Goal: Obtain resource: Obtain resource

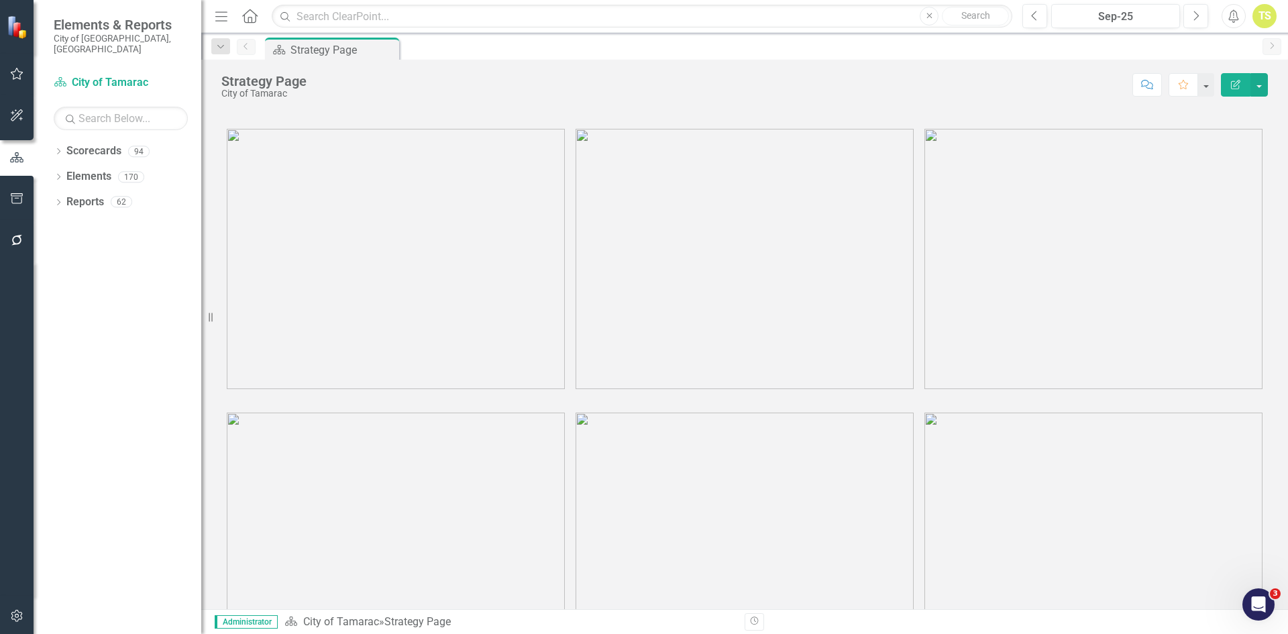
click at [392, 285] on img at bounding box center [396, 259] width 338 height 260
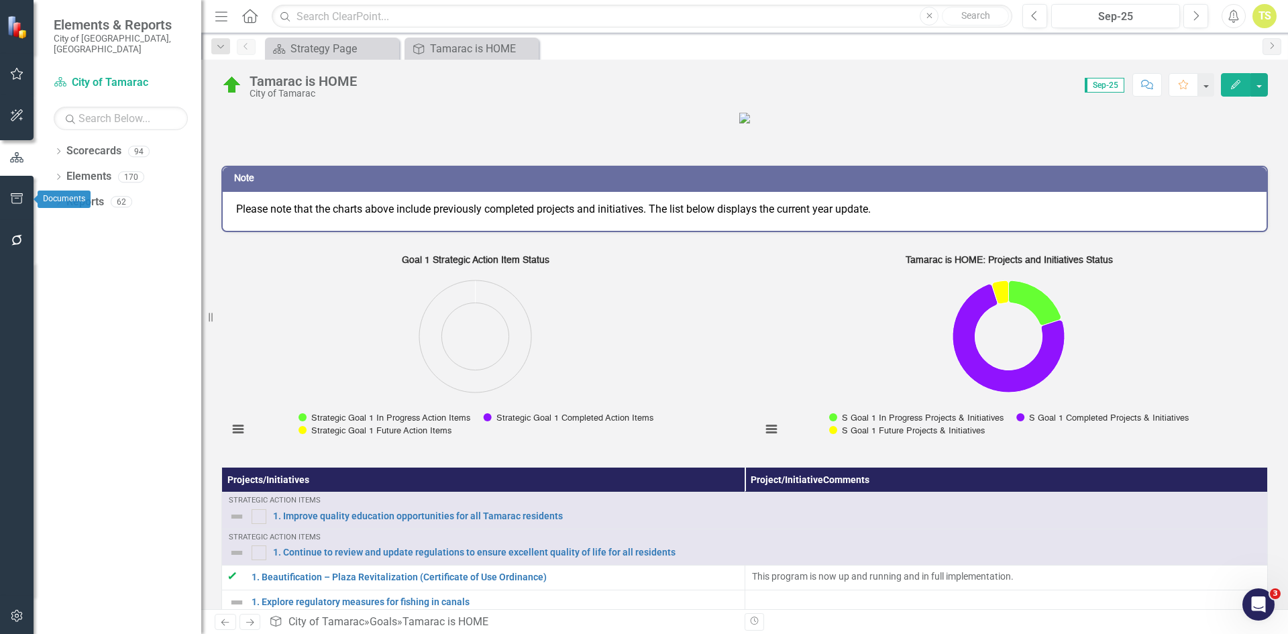
click at [13, 195] on icon "button" at bounding box center [17, 198] width 14 height 11
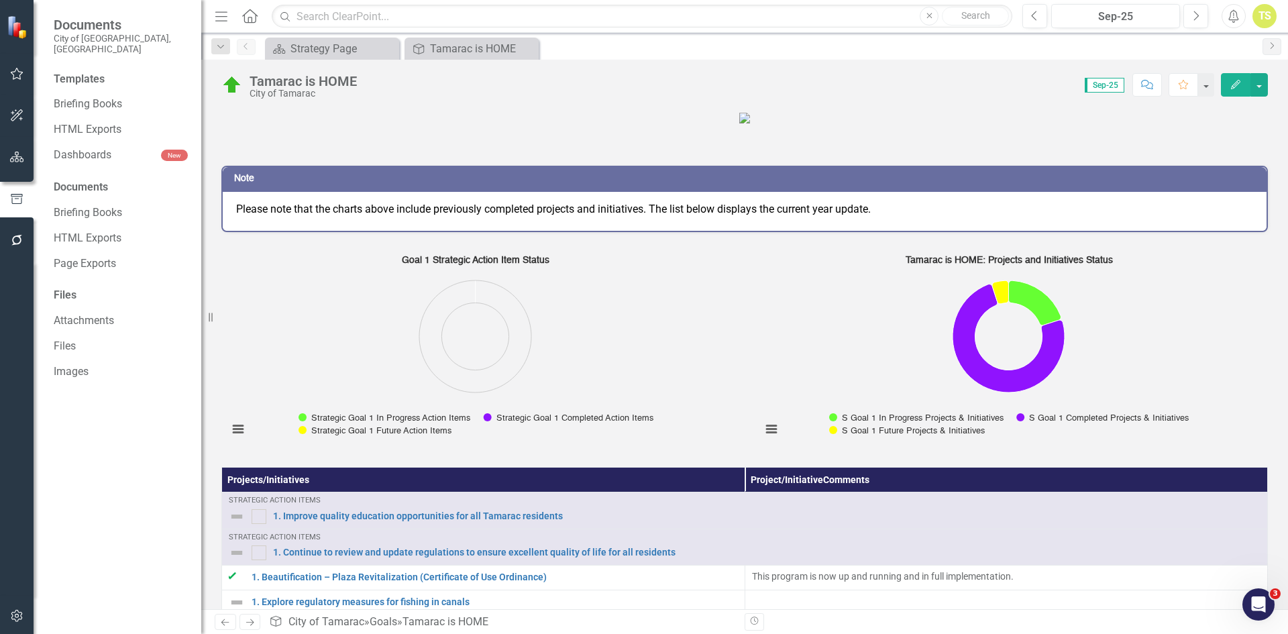
click at [98, 186] on div "Templates Briefing Books HTML Exports Dashboards New Documents Briefing Books H…" at bounding box center [118, 353] width 168 height 562
click at [105, 205] on link "Briefing Books" at bounding box center [121, 212] width 134 height 15
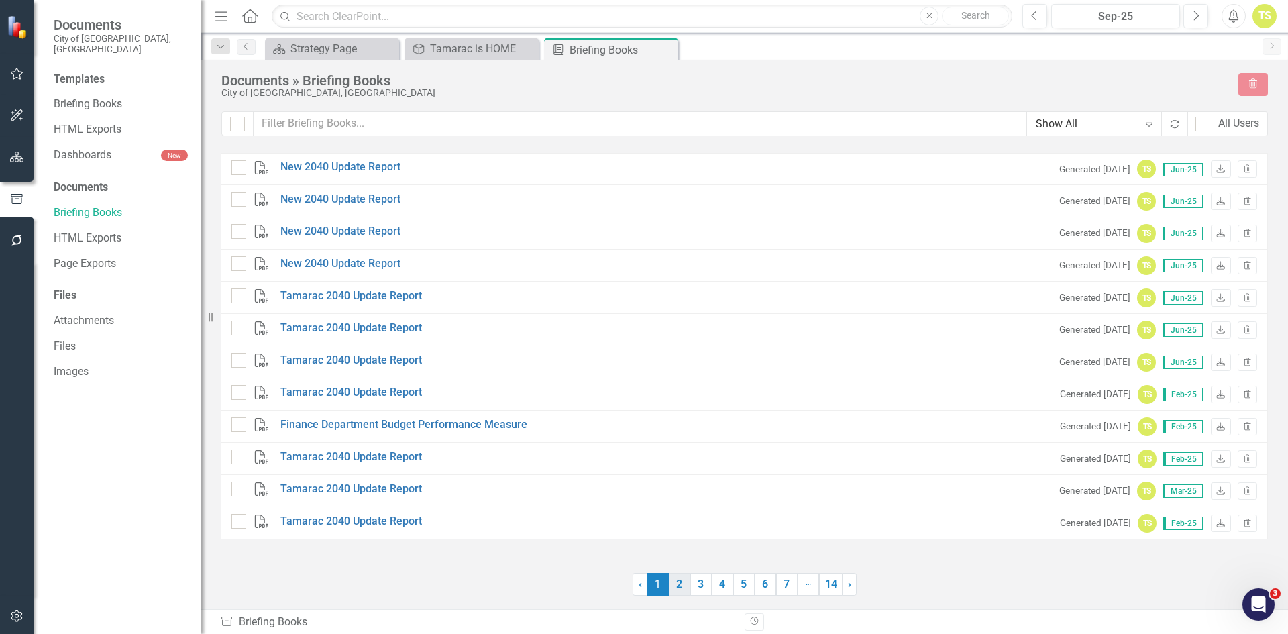
click at [676, 586] on link "2" at bounding box center [679, 584] width 21 height 23
click at [704, 586] on link "3" at bounding box center [700, 584] width 21 height 23
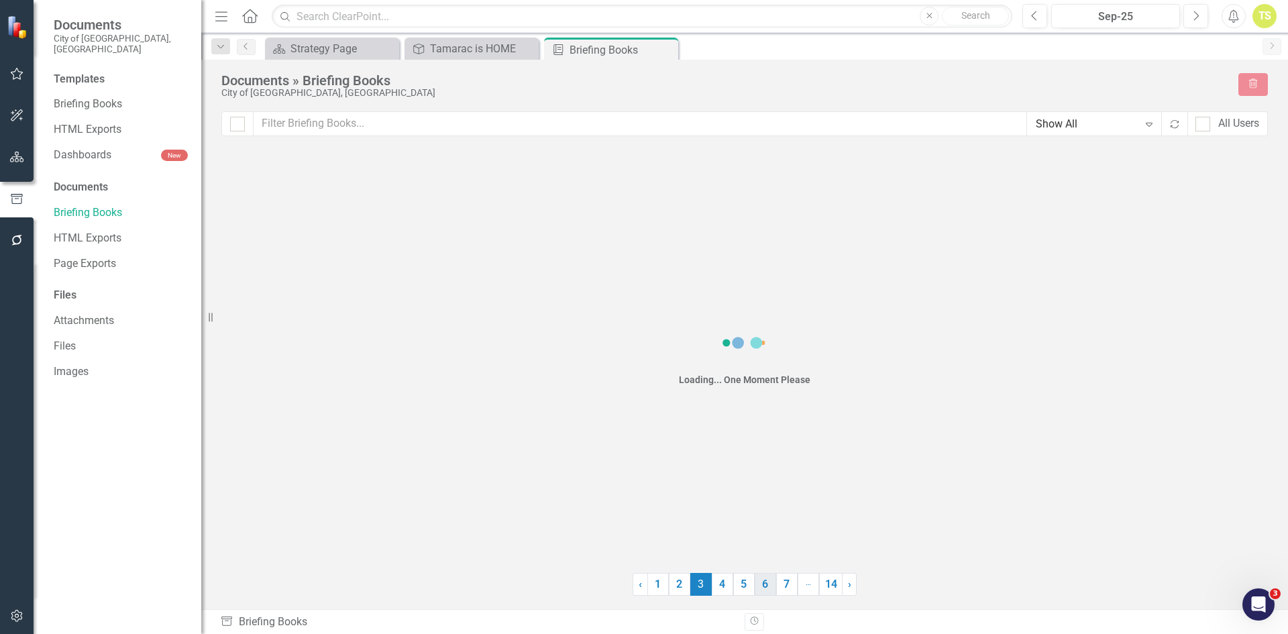
checkbox input "false"
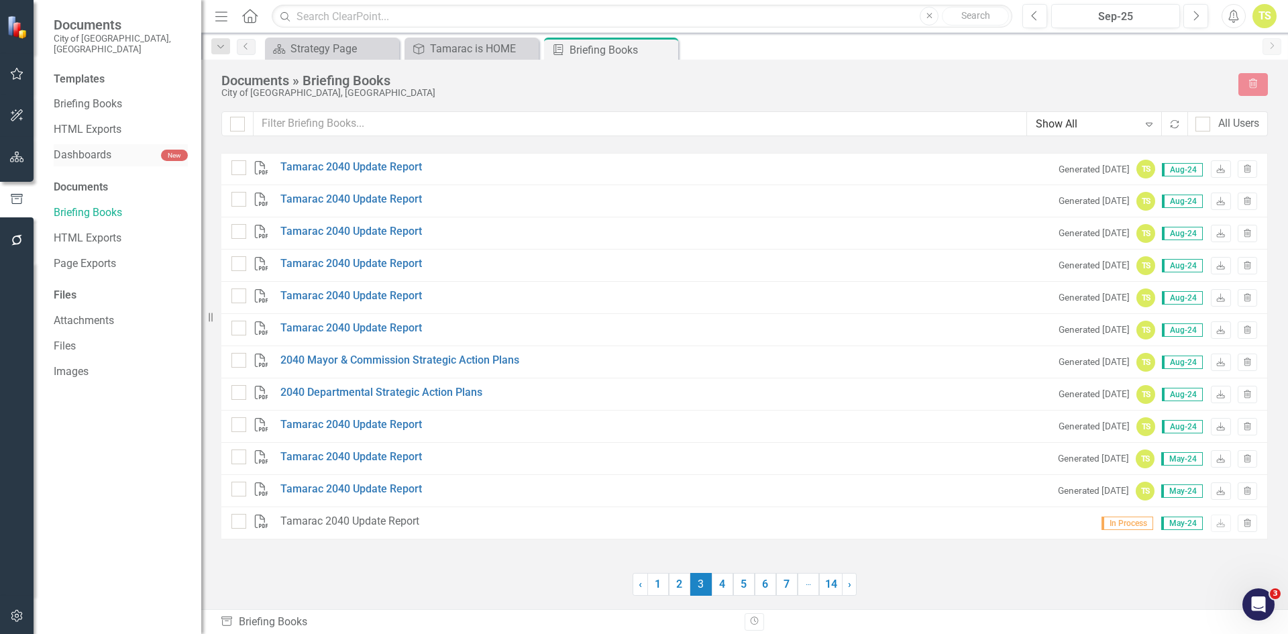
click at [88, 148] on link "Dashboards" at bounding box center [107, 155] width 107 height 15
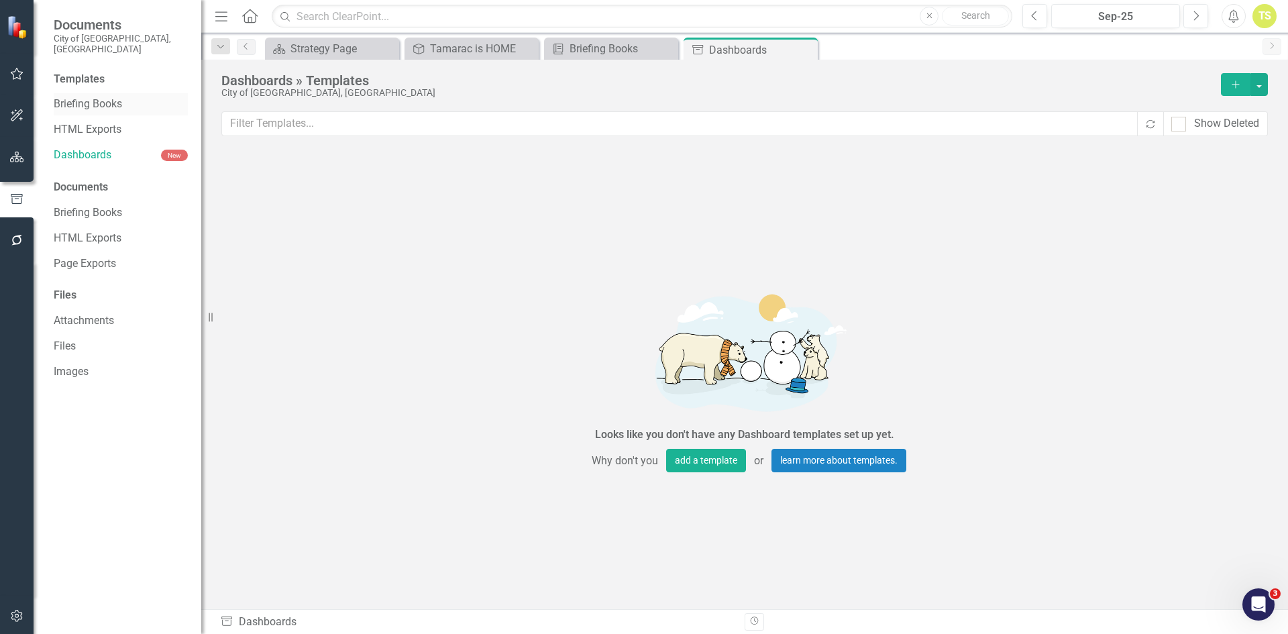
click at [100, 97] on link "Briefing Books" at bounding box center [121, 104] width 134 height 15
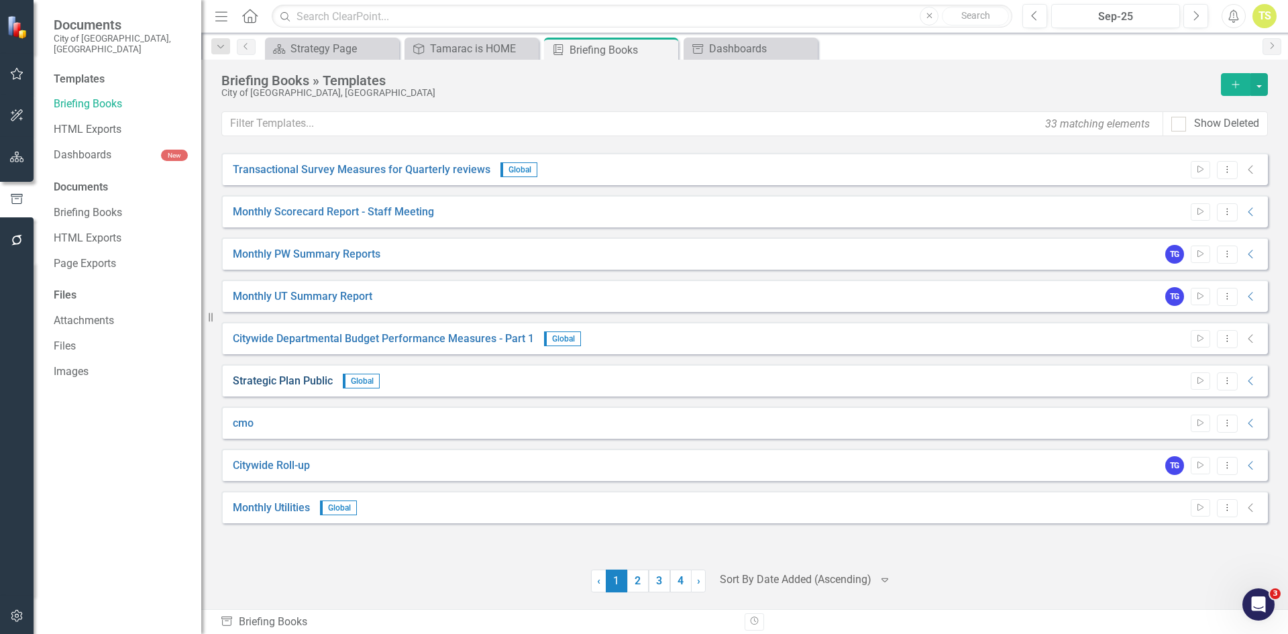
click at [288, 380] on link "Strategic Plan Public" at bounding box center [283, 381] width 100 height 15
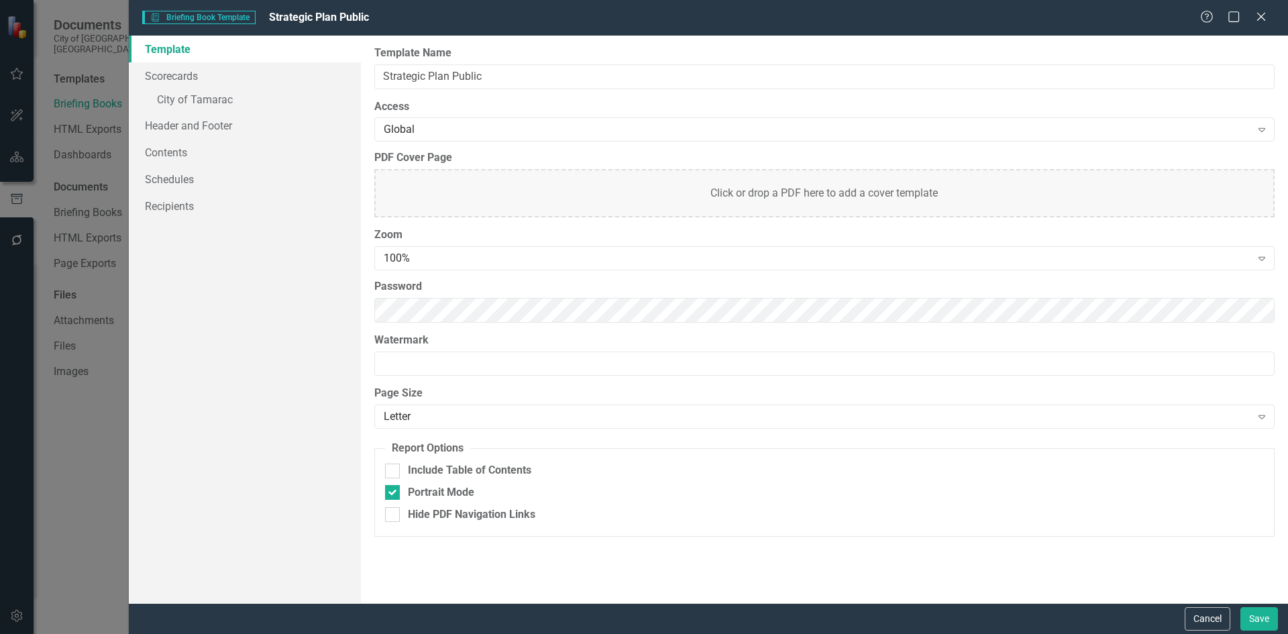
click at [72, 424] on div "Briefing Book Template Briefing Book Template Strategic Plan Public Help Maximi…" at bounding box center [644, 317] width 1288 height 634
click at [1269, 13] on div "Help Maximize Close" at bounding box center [1237, 17] width 74 height 15
click at [1264, 16] on icon "Close" at bounding box center [1260, 16] width 17 height 13
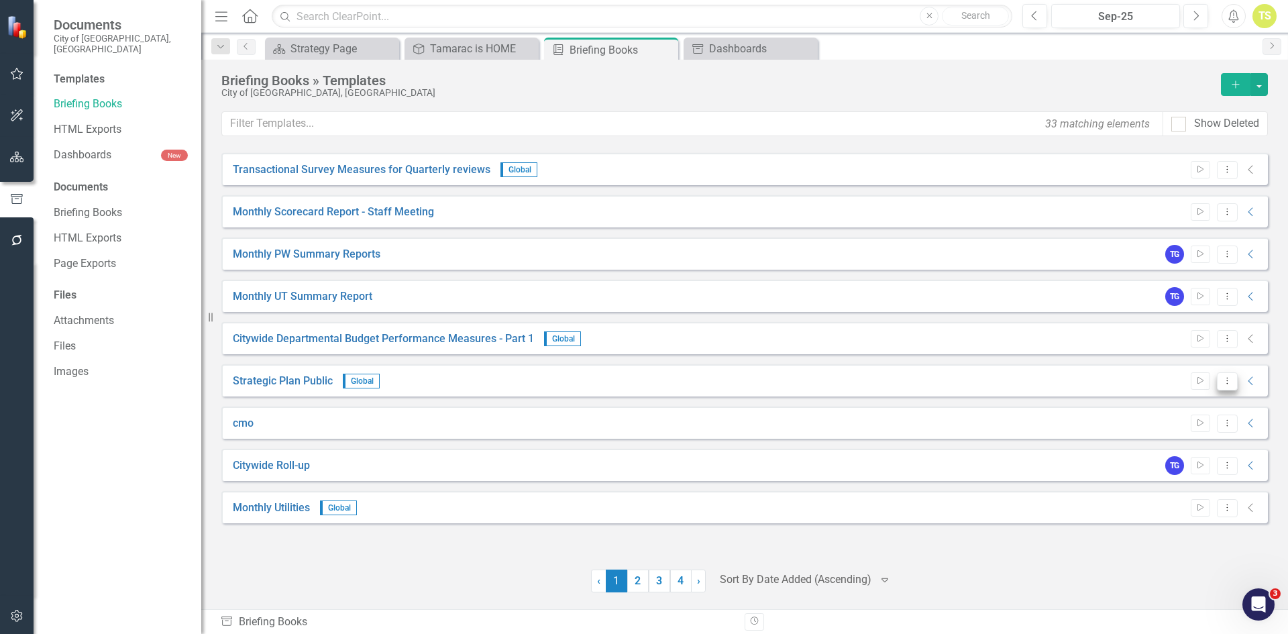
click at [1227, 381] on icon "Dropdown Menu" at bounding box center [1227, 380] width 11 height 9
click at [1254, 382] on icon "Collapse" at bounding box center [1250, 381] width 13 height 11
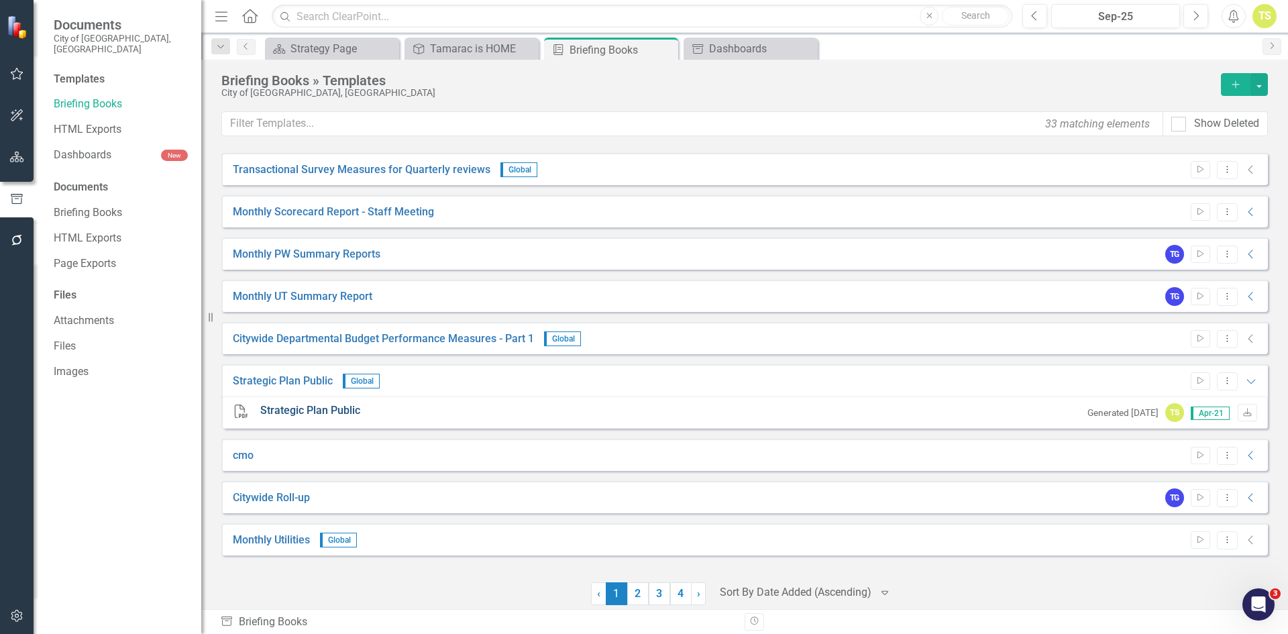
click at [288, 406] on link "Strategic Plan Public" at bounding box center [310, 410] width 100 height 15
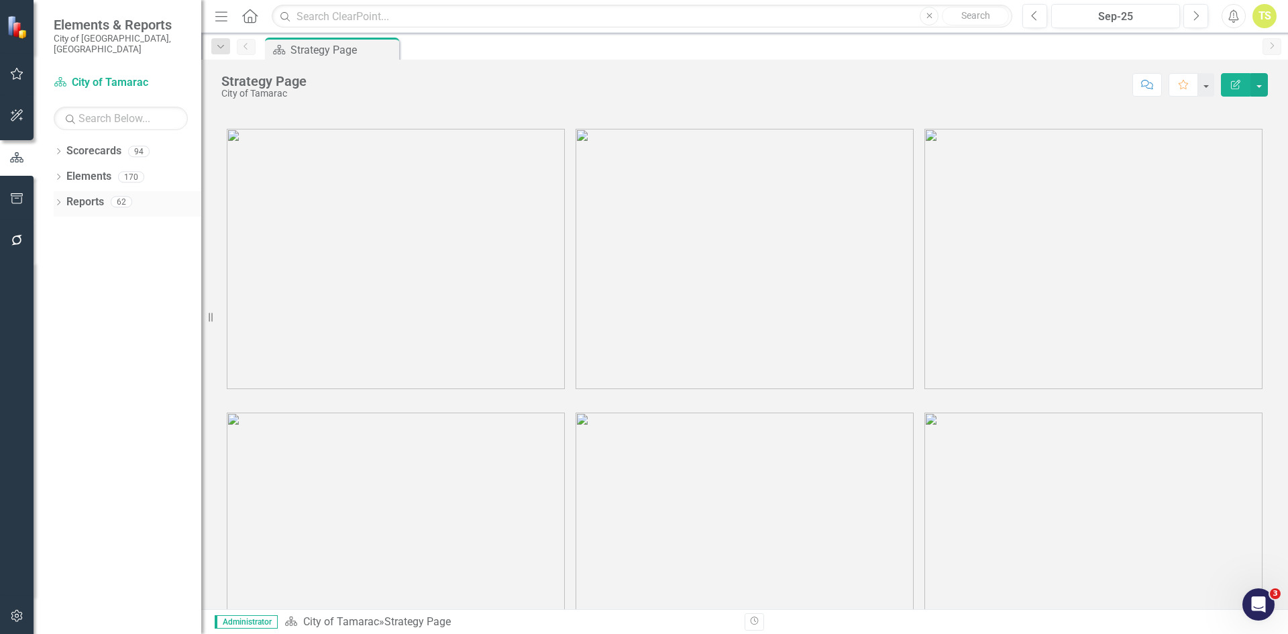
click at [58, 198] on div "Dropdown" at bounding box center [58, 203] width 9 height 11
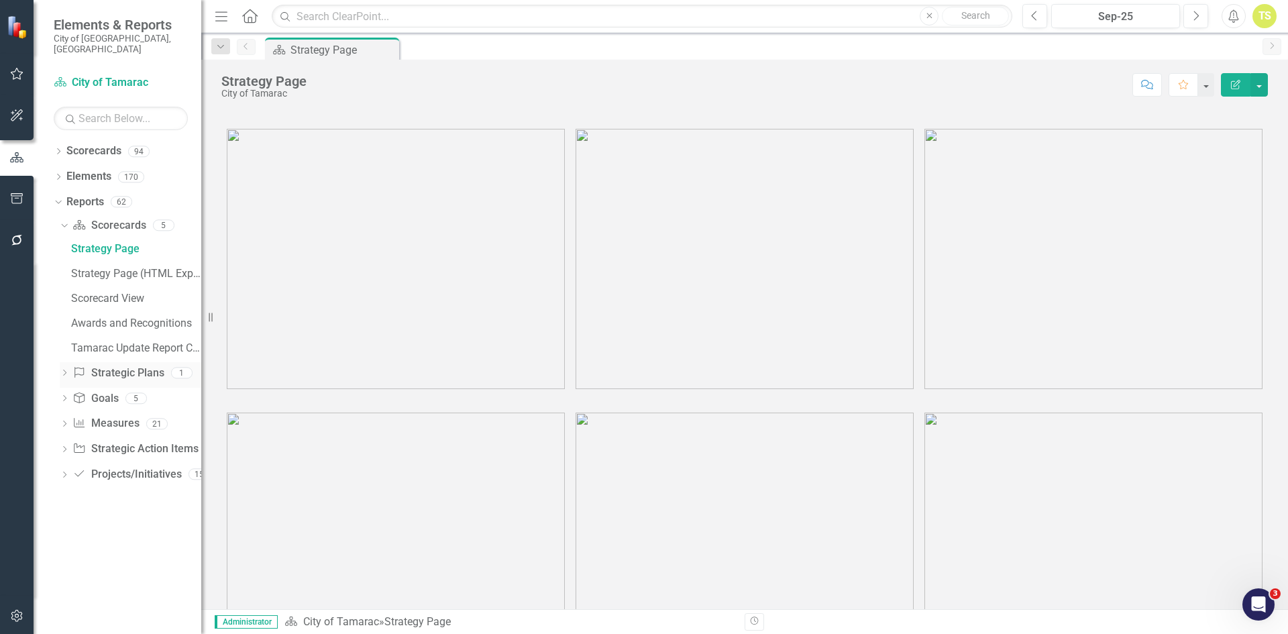
click at [125, 366] on link "Strategic Plans Strategic Plans" at bounding box center [117, 373] width 91 height 15
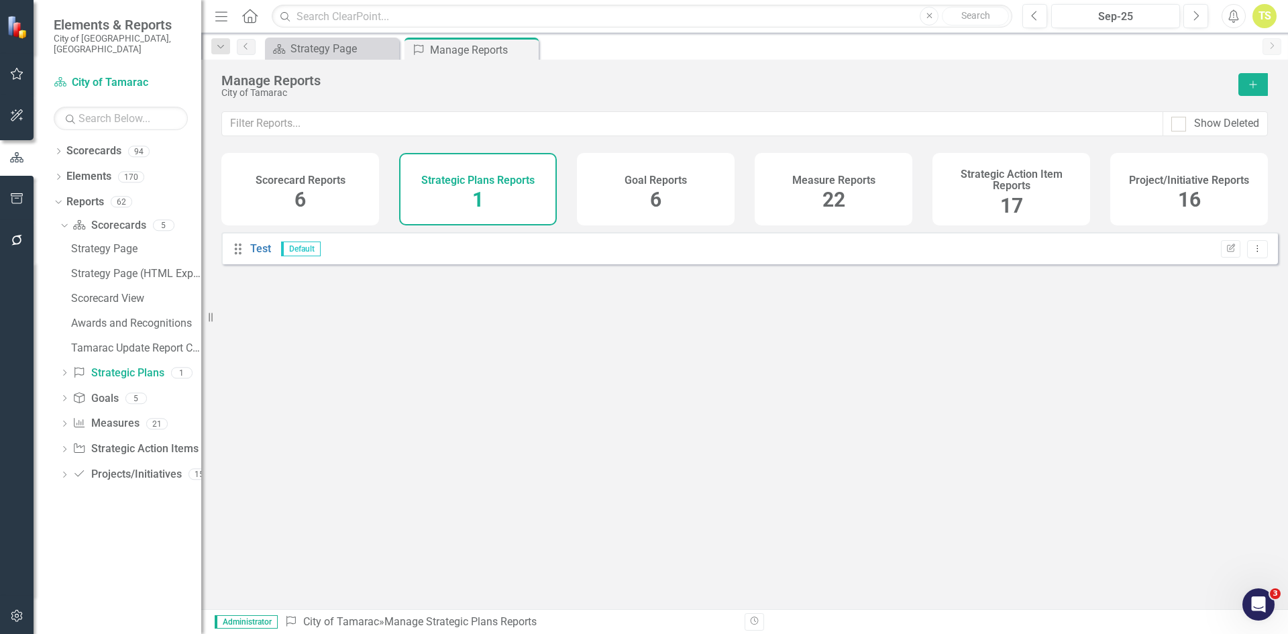
click at [478, 182] on h4 "Strategic Plans Reports" at bounding box center [477, 180] width 113 height 12
click at [15, 198] on icon "button" at bounding box center [17, 198] width 14 height 11
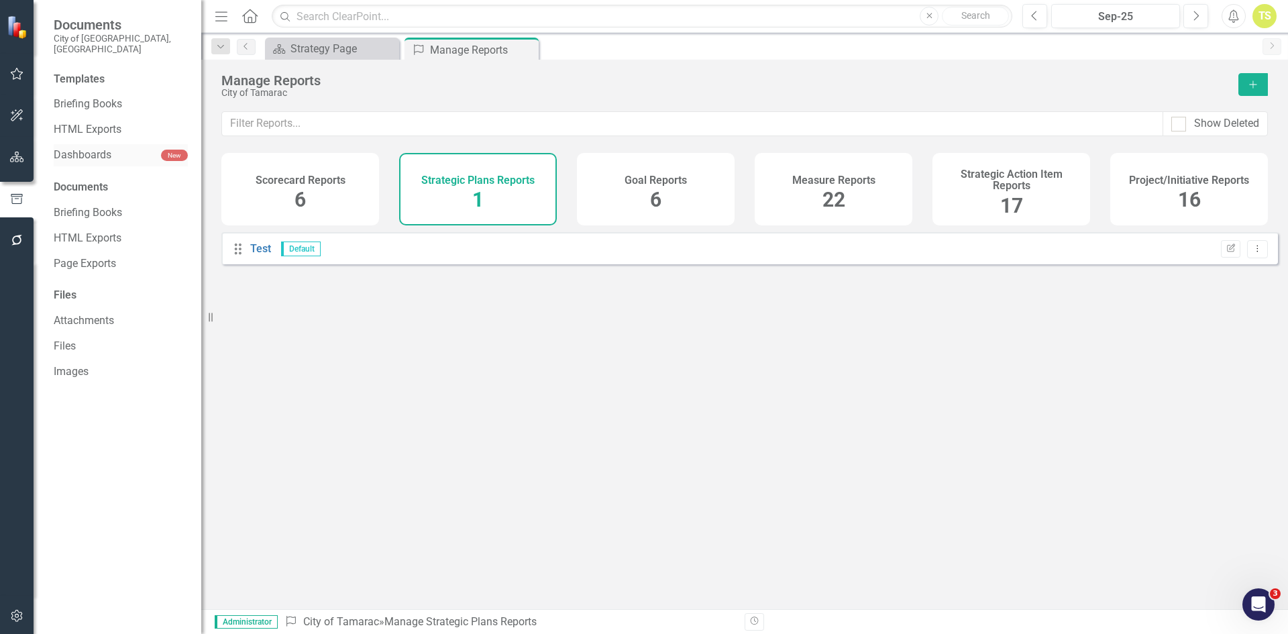
click at [93, 148] on link "Dashboards" at bounding box center [107, 155] width 107 height 15
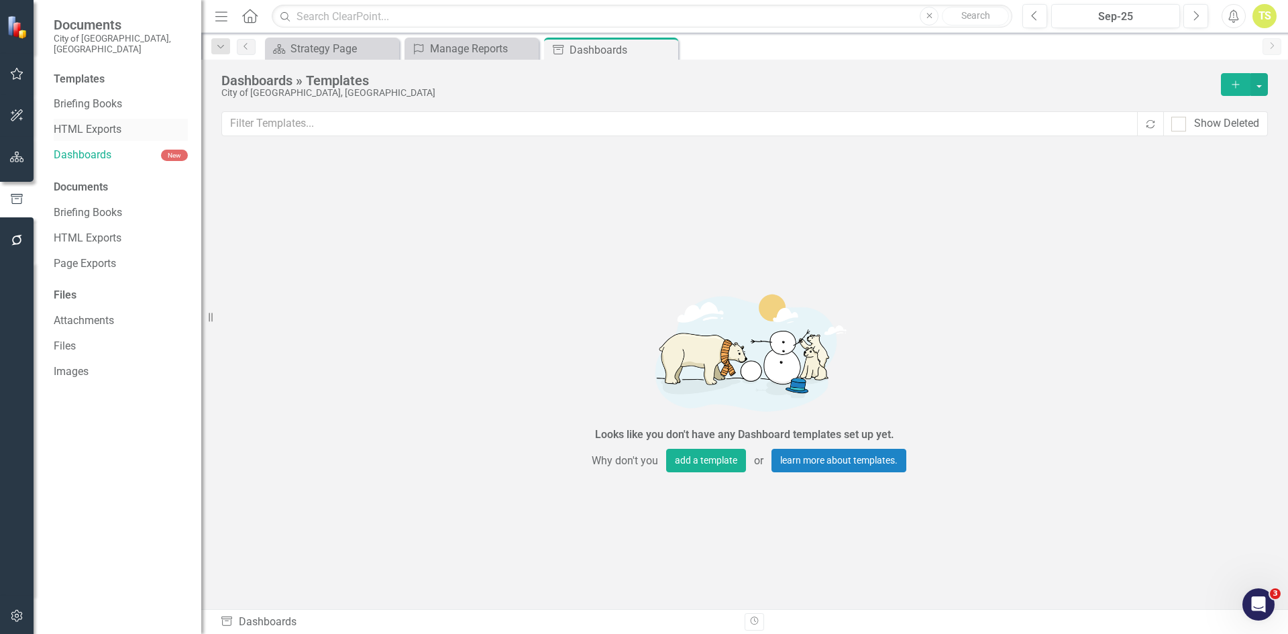
click at [103, 119] on div "HTML Exports" at bounding box center [121, 130] width 134 height 22
click at [97, 122] on link "HTML Exports" at bounding box center [121, 129] width 134 height 15
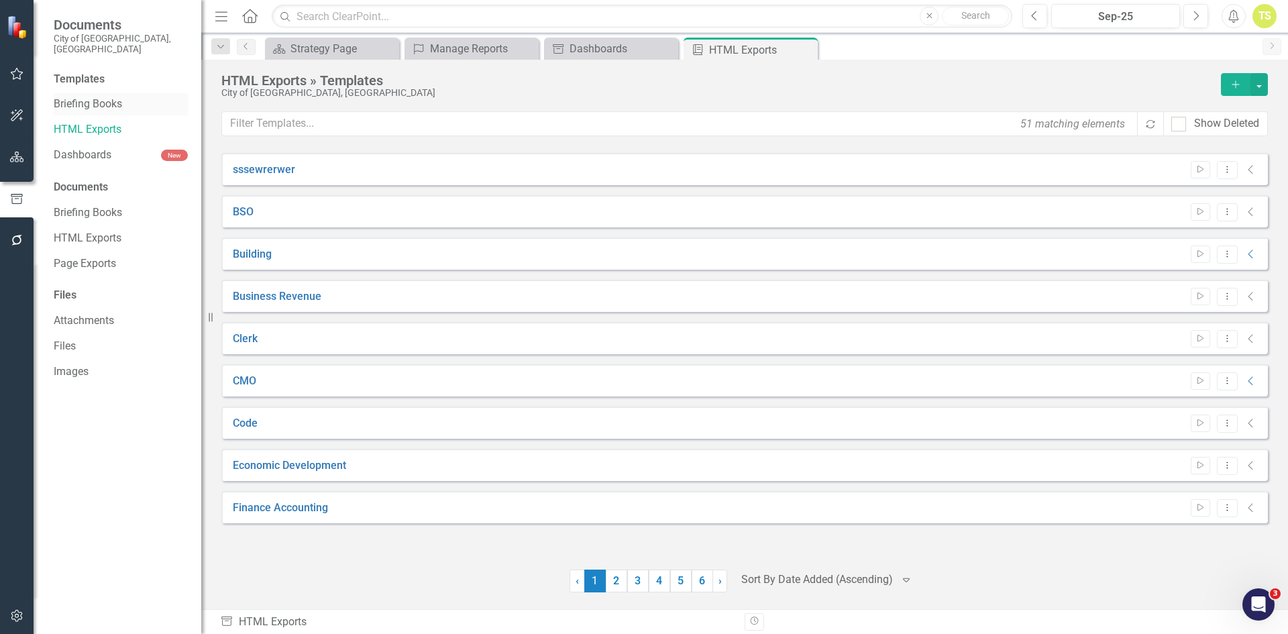
click at [97, 97] on link "Briefing Books" at bounding box center [121, 104] width 134 height 15
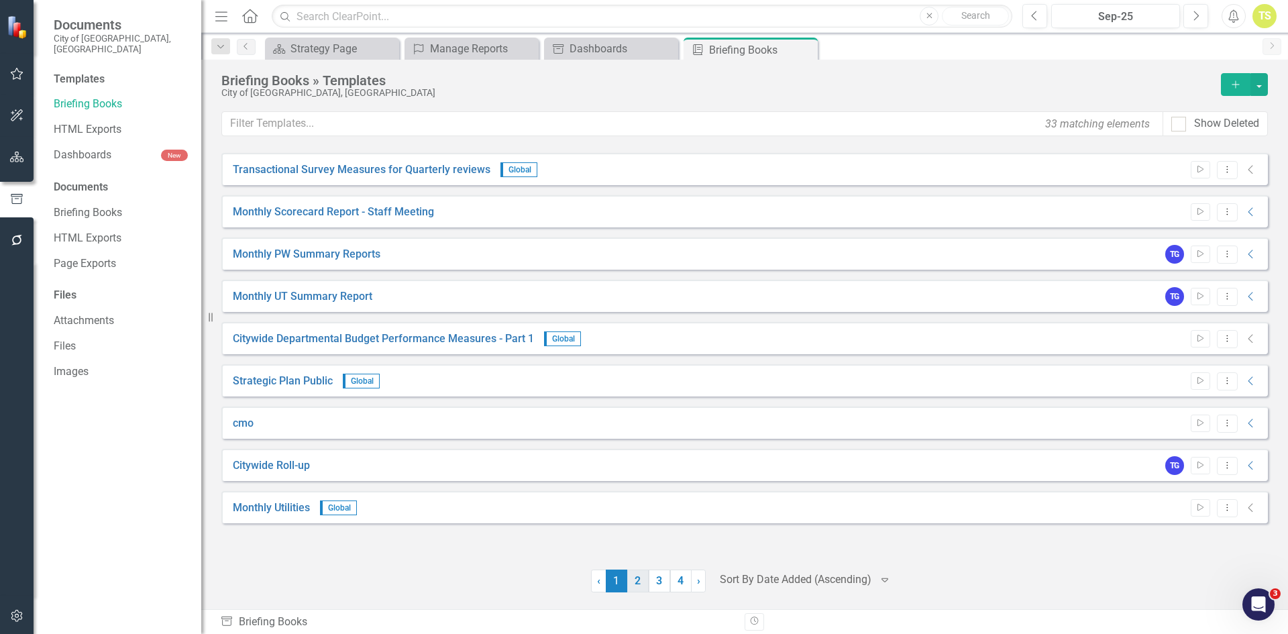
click at [636, 580] on link "2" at bounding box center [637, 581] width 21 height 23
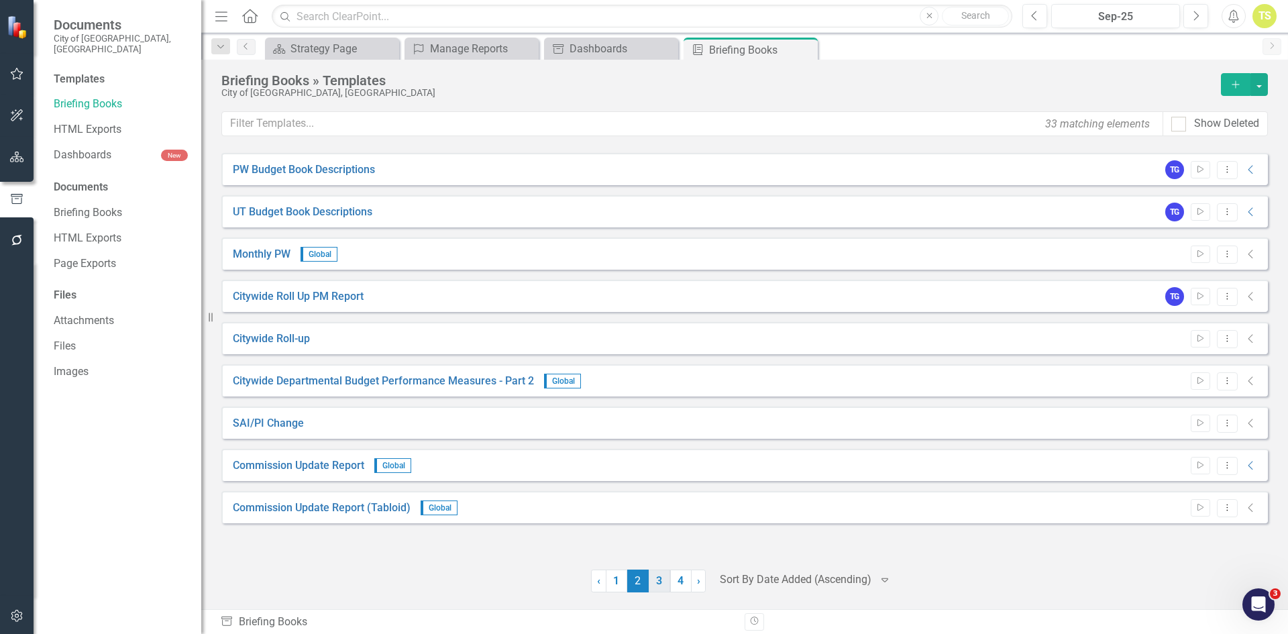
click at [661, 580] on link "3" at bounding box center [659, 581] width 21 height 23
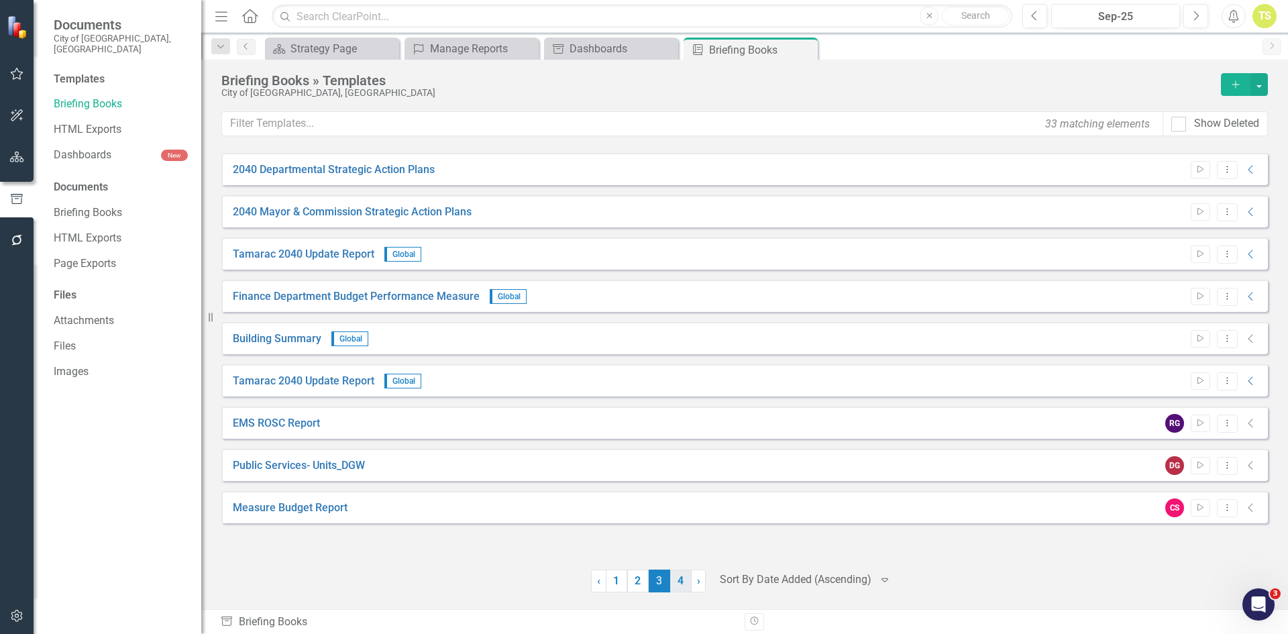
click at [673, 578] on link "4" at bounding box center [680, 581] width 21 height 23
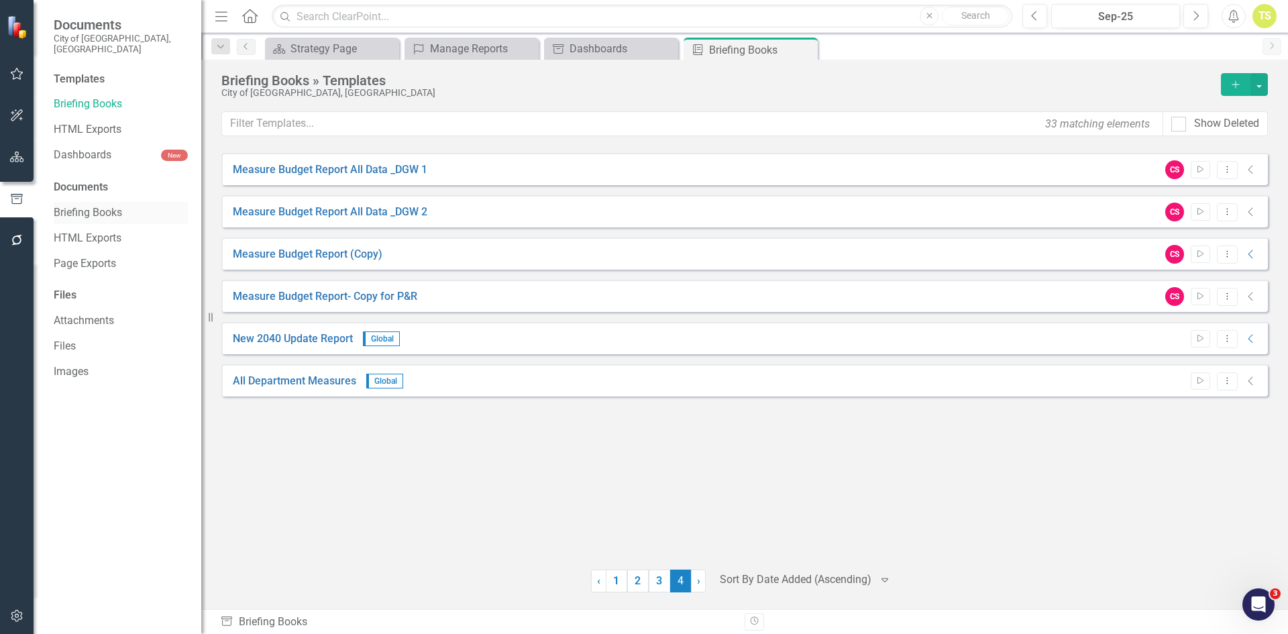
click at [83, 205] on link "Briefing Books" at bounding box center [121, 212] width 134 height 15
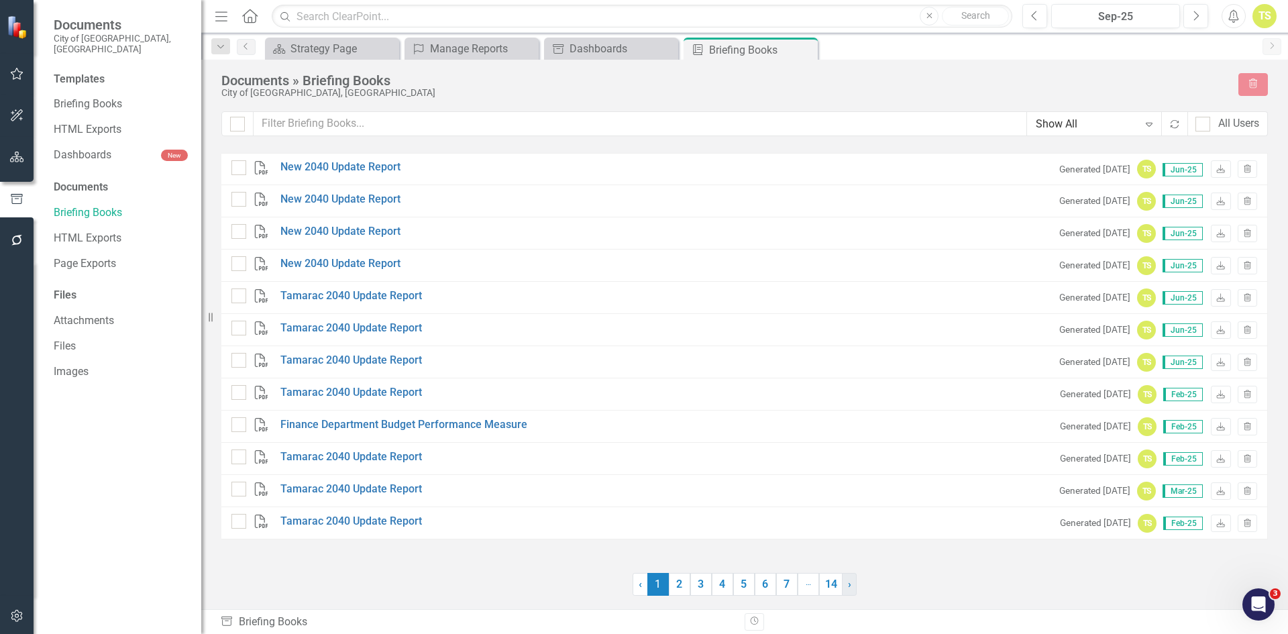
click at [849, 586] on span "›" at bounding box center [849, 584] width 3 height 13
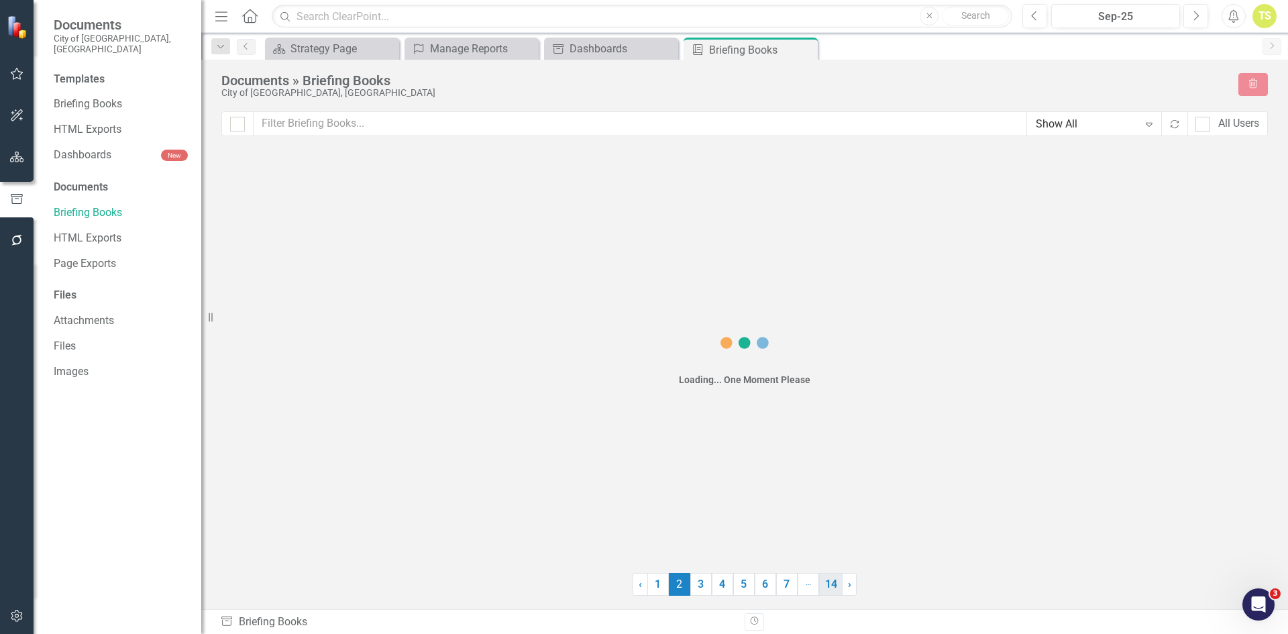
click at [834, 584] on link "14" at bounding box center [830, 584] width 23 height 23
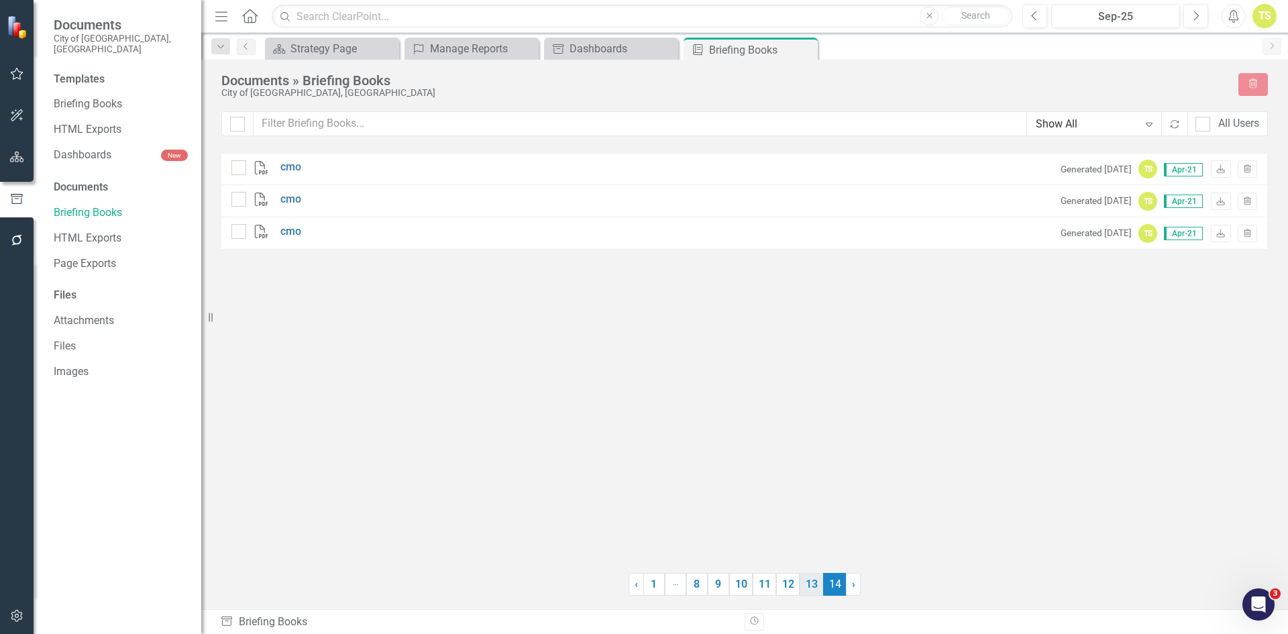
click at [808, 580] on link "13" at bounding box center [811, 584] width 23 height 23
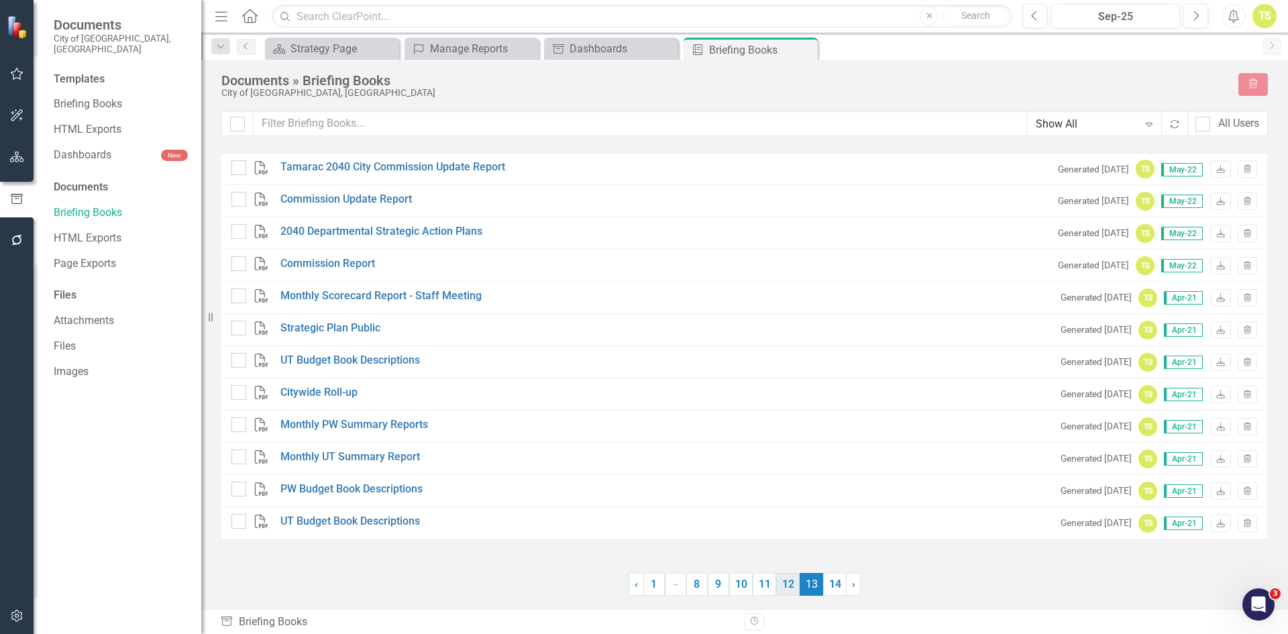
click at [790, 586] on link "12" at bounding box center [787, 584] width 23 height 23
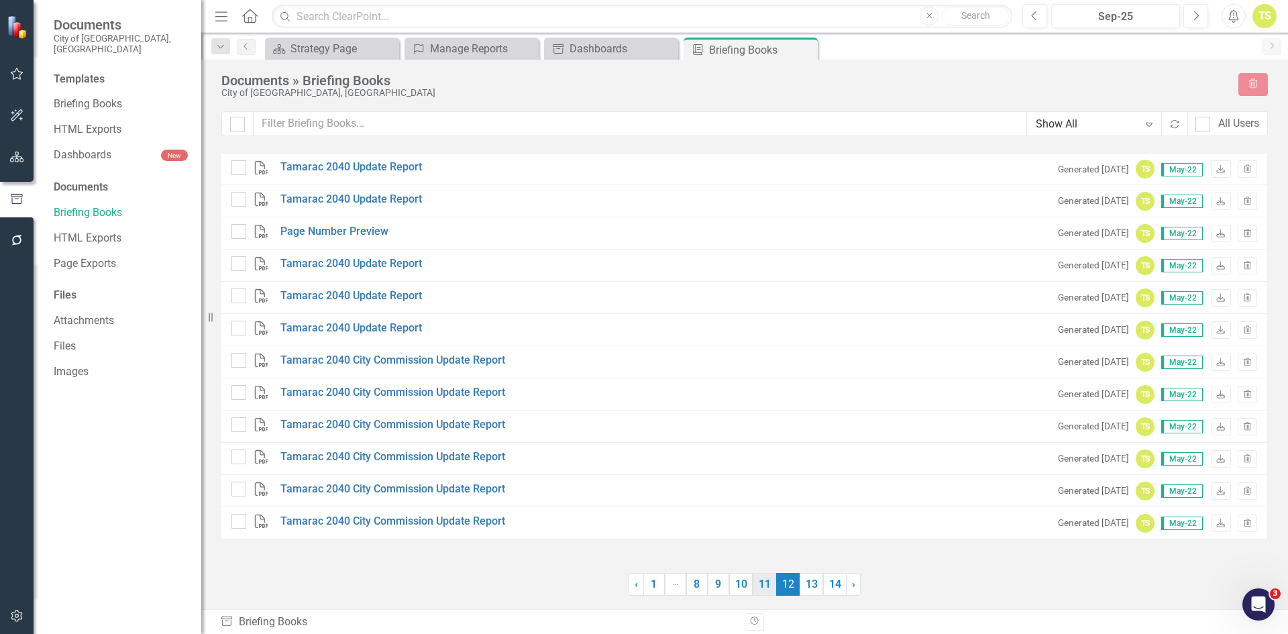
click at [766, 586] on link "11" at bounding box center [764, 584] width 23 height 23
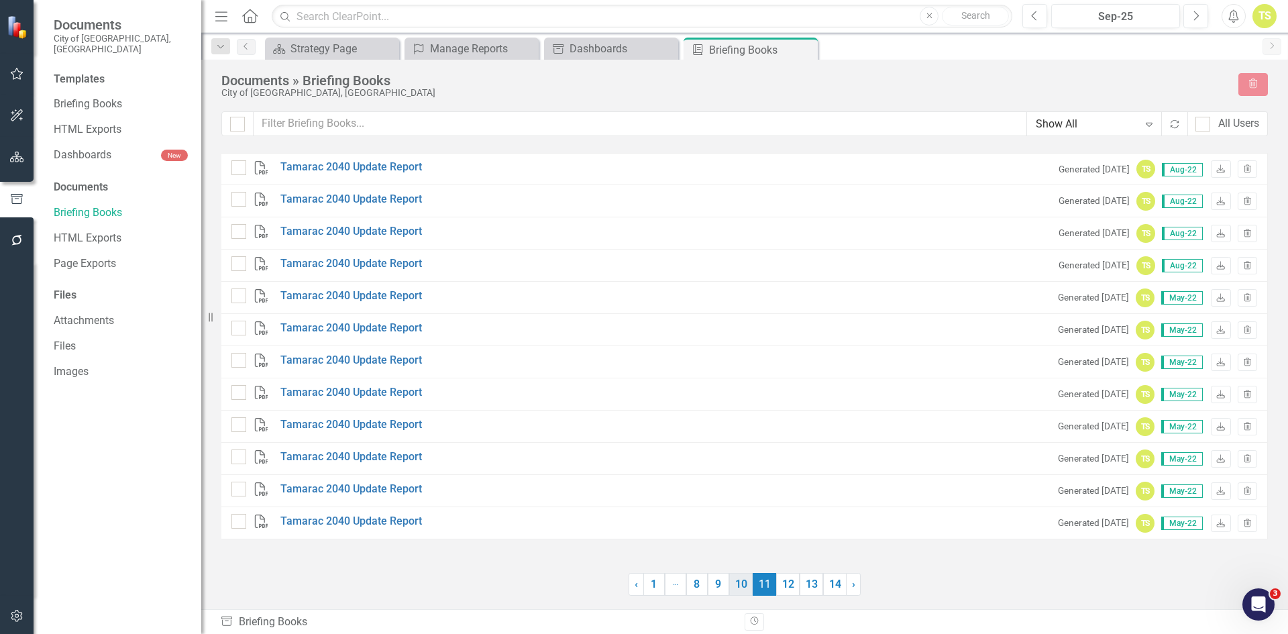
click at [739, 582] on link "10" at bounding box center [740, 584] width 23 height 23
click at [716, 585] on link "9" at bounding box center [718, 584] width 21 height 23
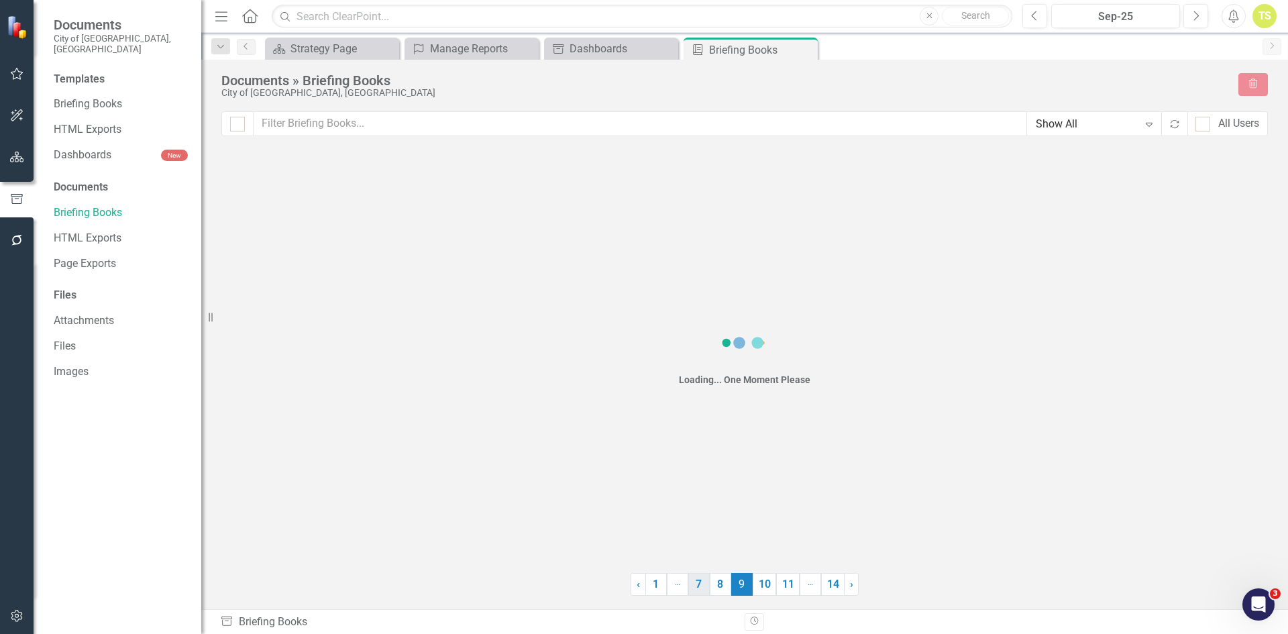
checkbox input "false"
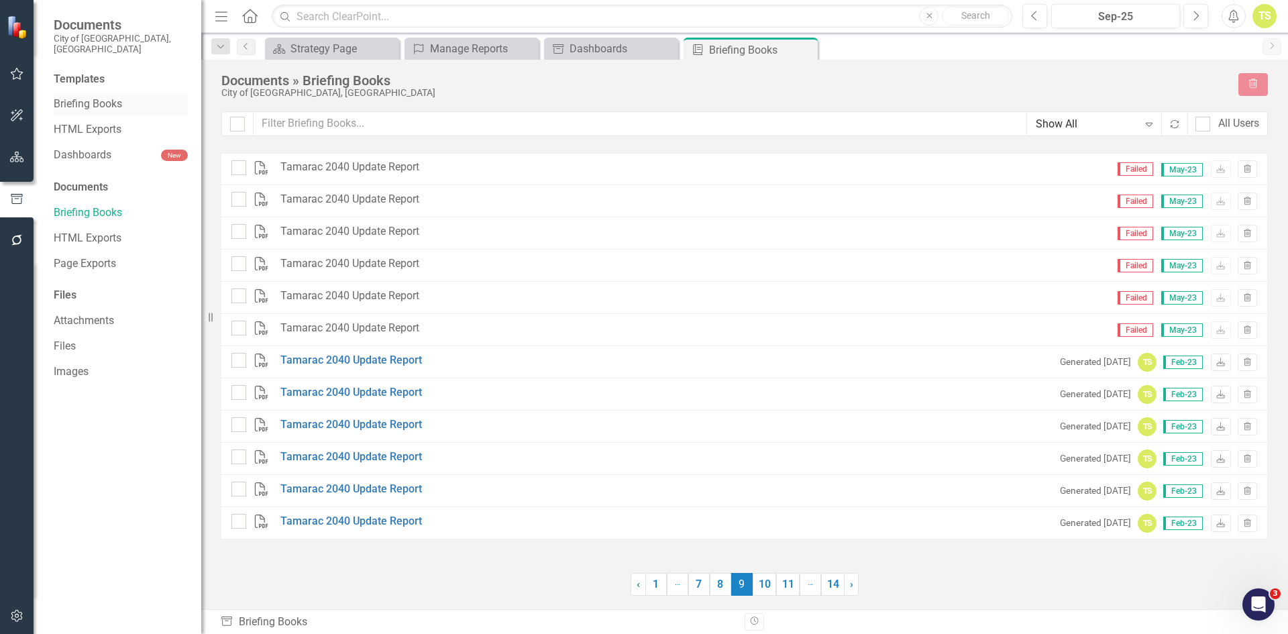
click at [104, 97] on link "Briefing Books" at bounding box center [121, 104] width 134 height 15
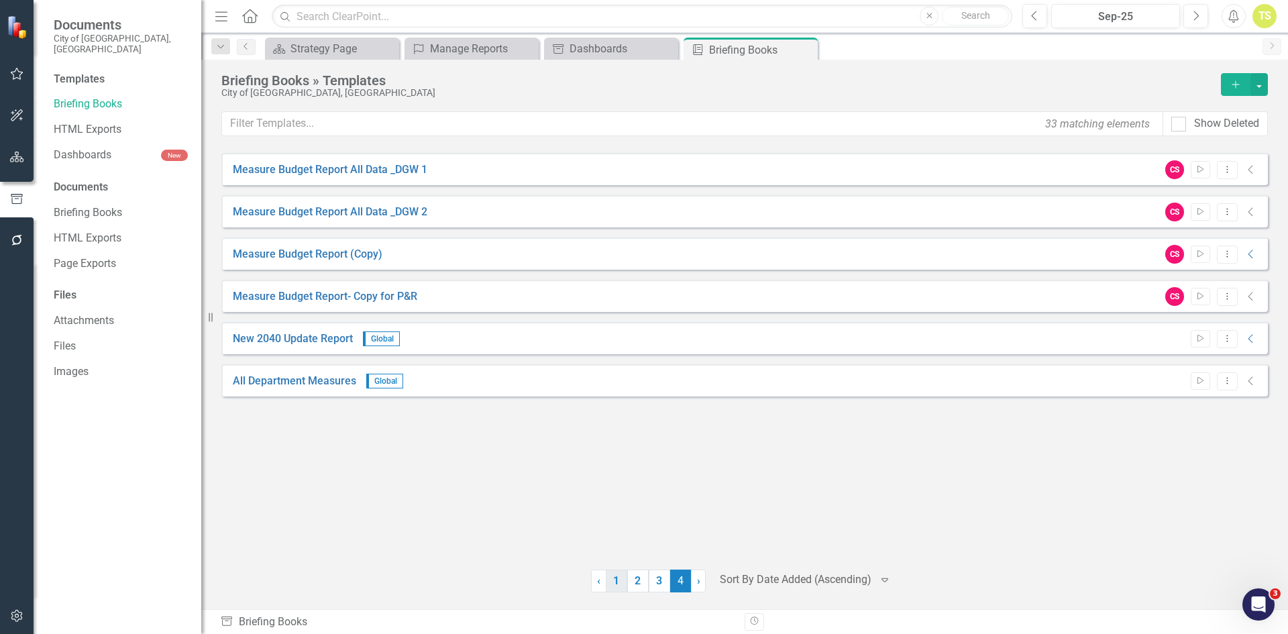
click at [616, 580] on link "1" at bounding box center [616, 581] width 21 height 23
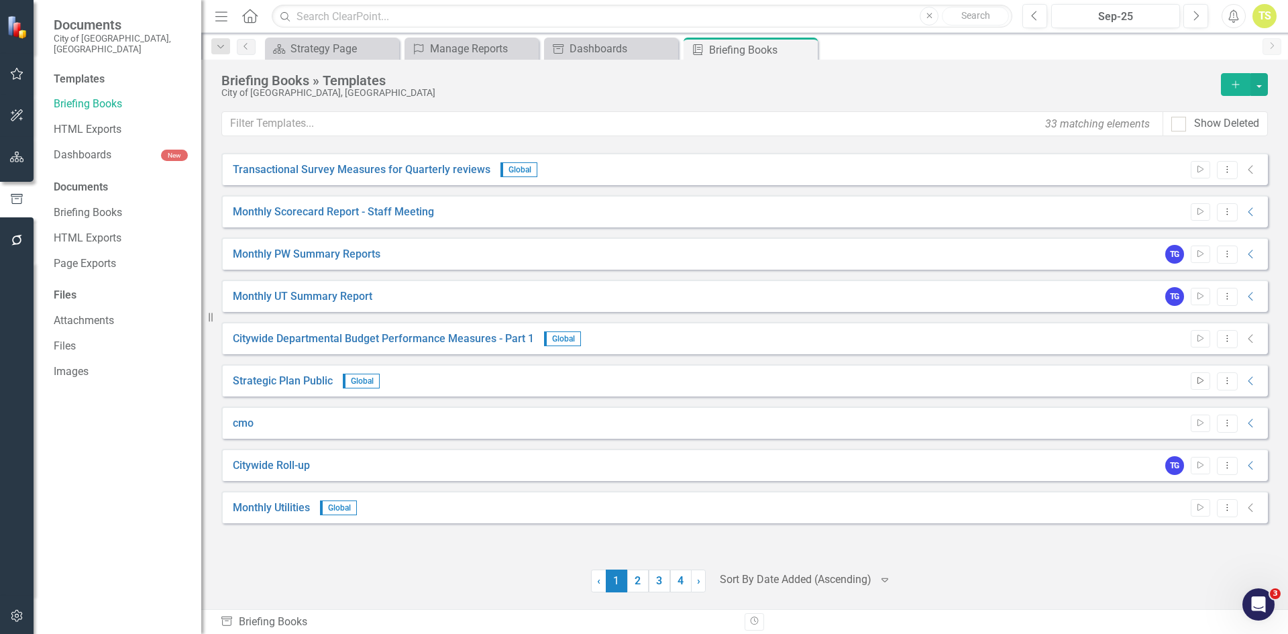
click at [1201, 382] on icon "Start" at bounding box center [1200, 381] width 10 height 8
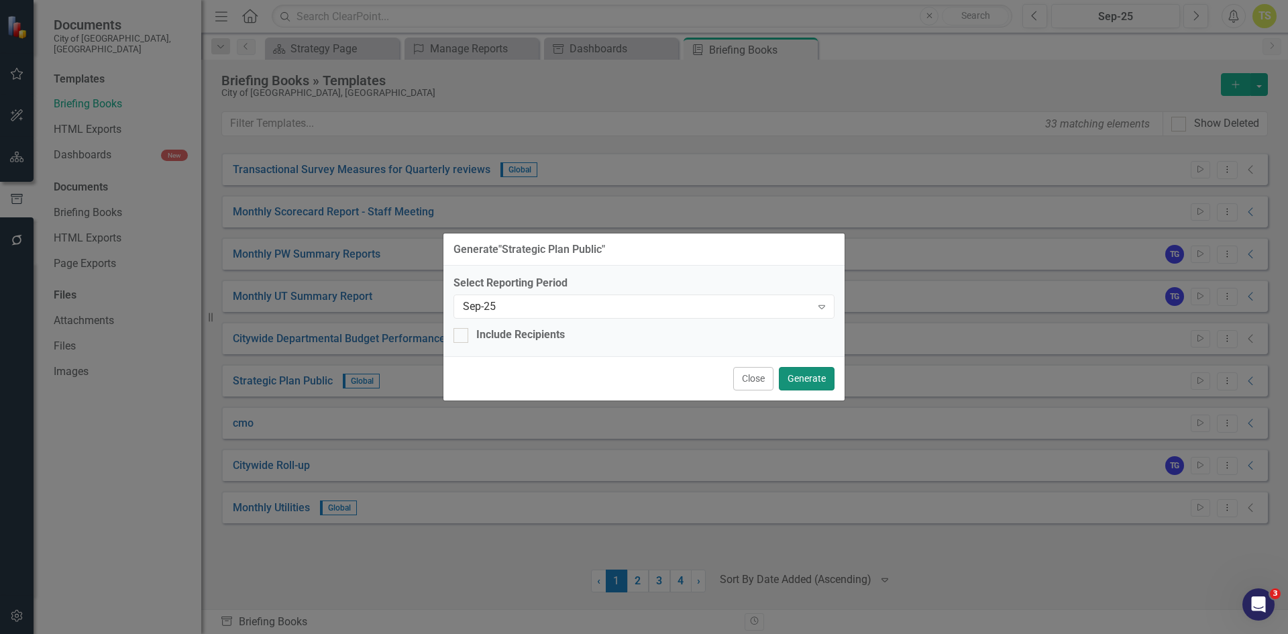
click at [804, 380] on button "Generate" at bounding box center [807, 378] width 56 height 23
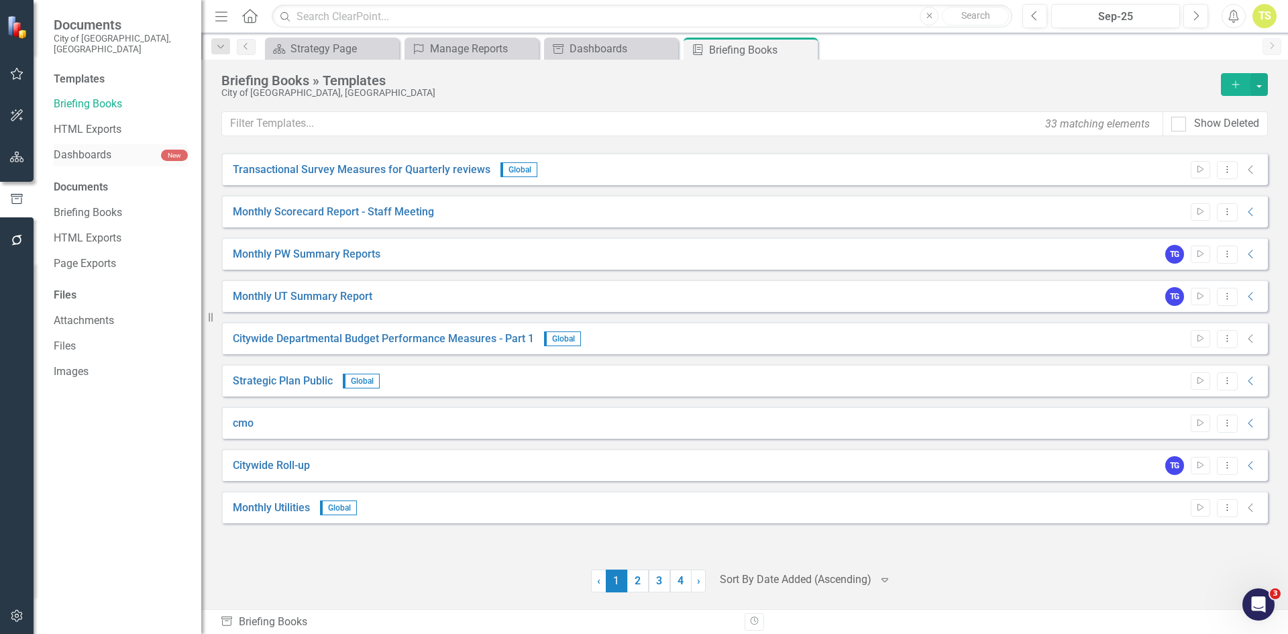
click at [64, 148] on link "Dashboards" at bounding box center [107, 155] width 107 height 15
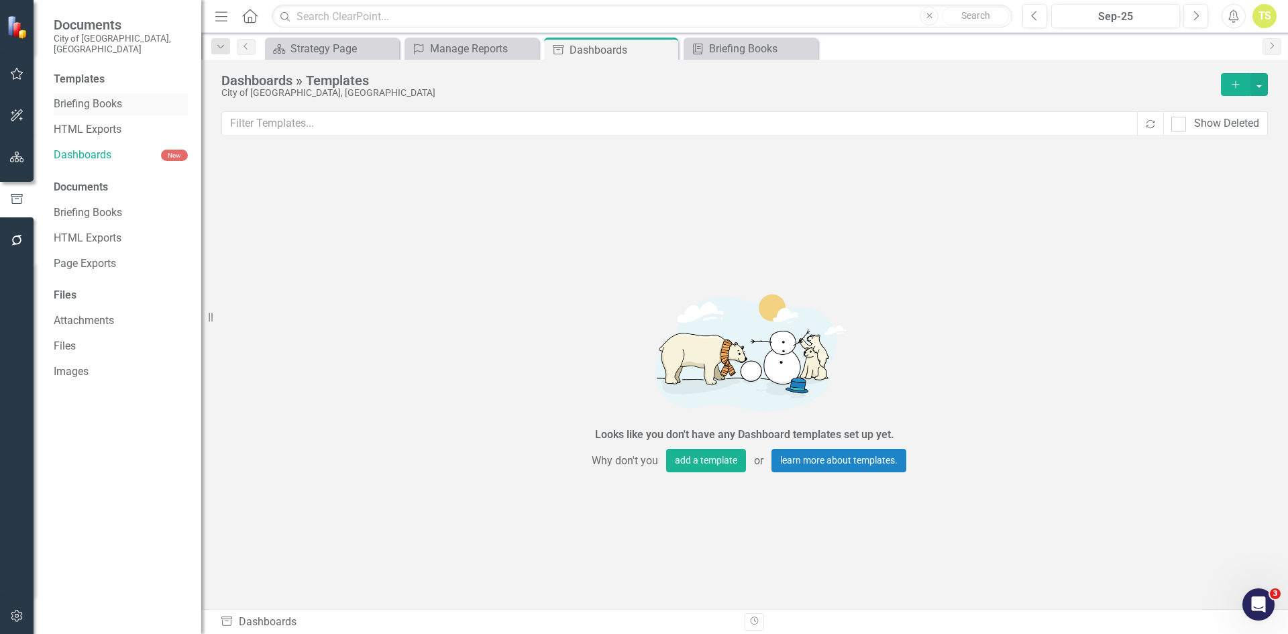
click at [83, 97] on link "Briefing Books" at bounding box center [121, 104] width 134 height 15
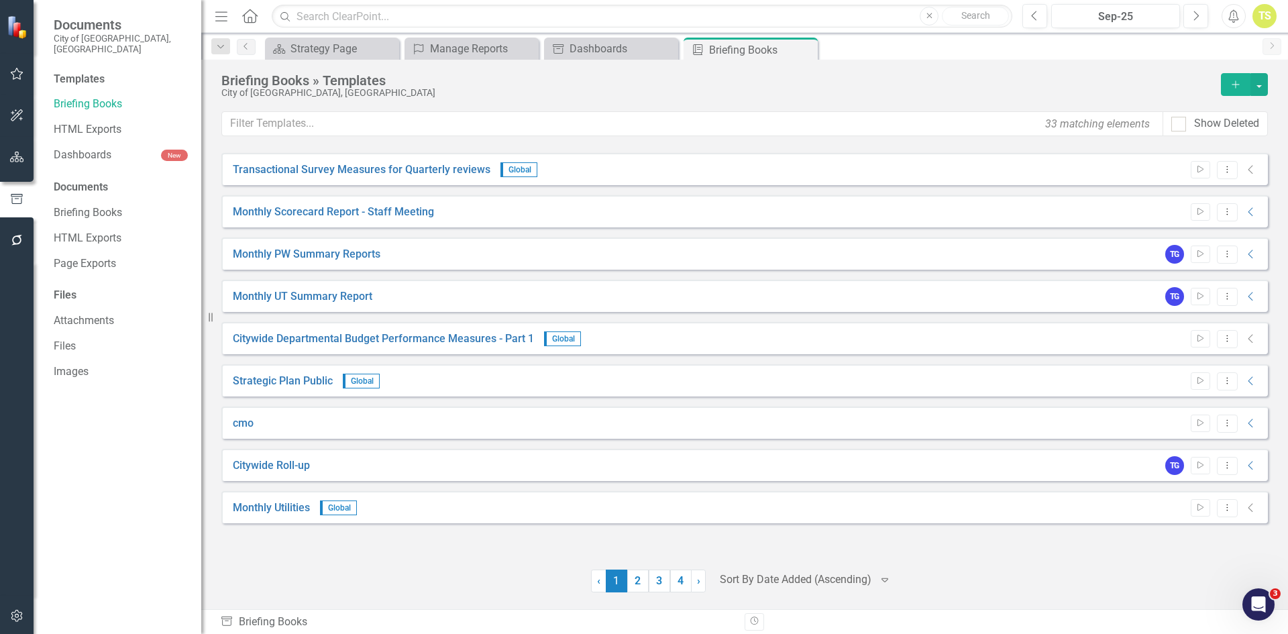
click at [5, 32] on div at bounding box center [17, 27] width 34 height 54
click at [17, 26] on img at bounding box center [18, 26] width 23 height 23
click at [86, 97] on link "Briefing Books" at bounding box center [121, 104] width 134 height 15
click at [74, 122] on link "HTML Exports" at bounding box center [121, 129] width 134 height 15
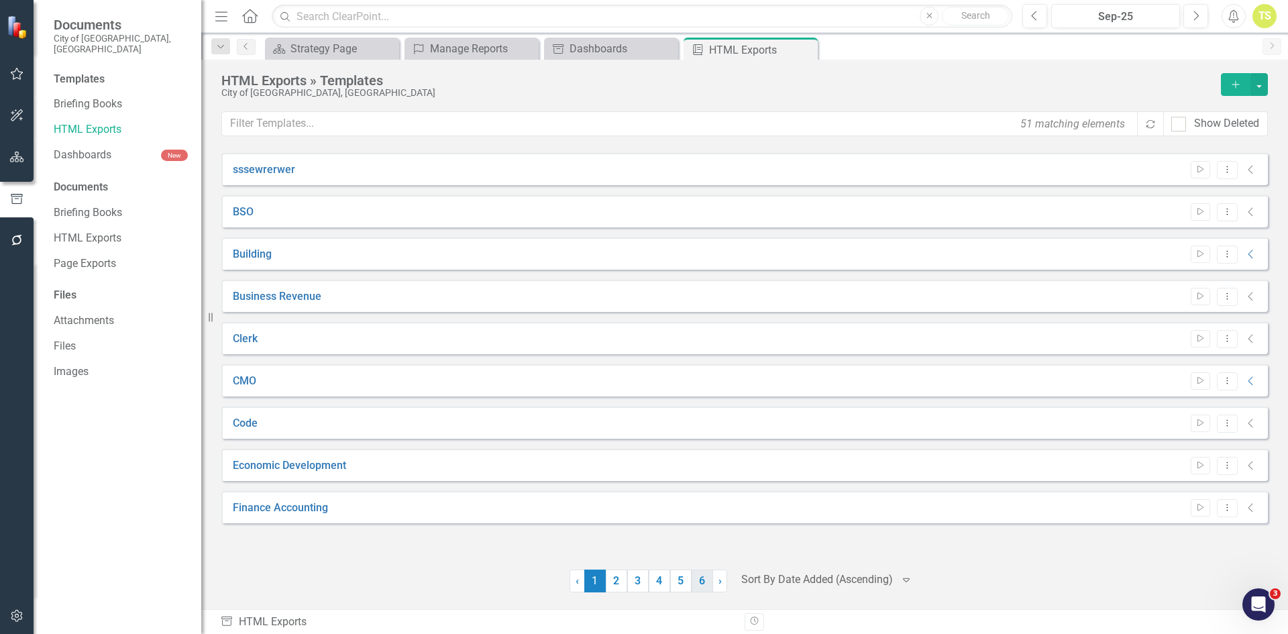
click at [699, 578] on link "6" at bounding box center [702, 581] width 21 height 23
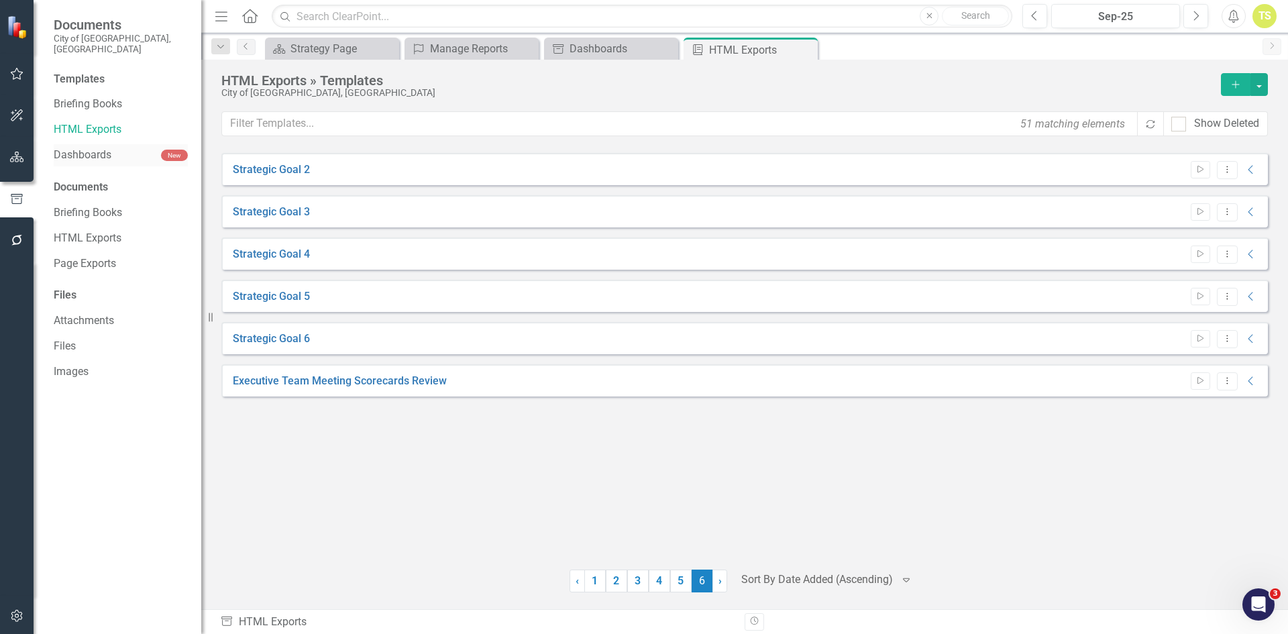
click at [66, 148] on link "Dashboards" at bounding box center [107, 155] width 107 height 15
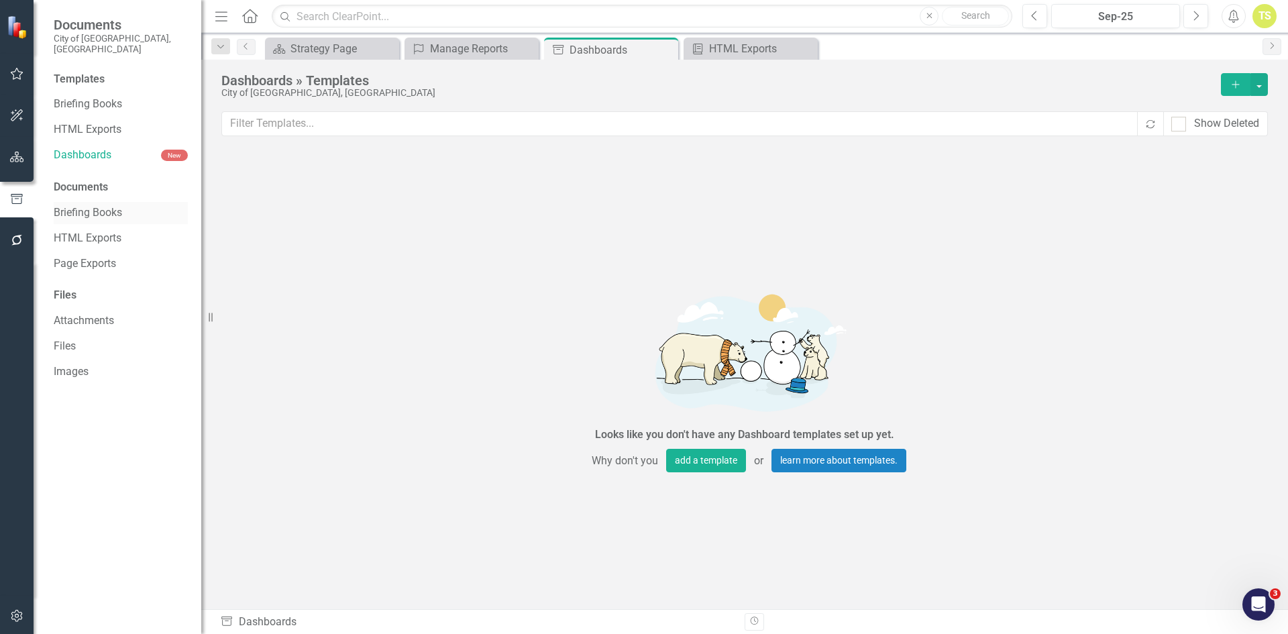
click at [87, 205] on link "Briefing Books" at bounding box center [121, 212] width 134 height 15
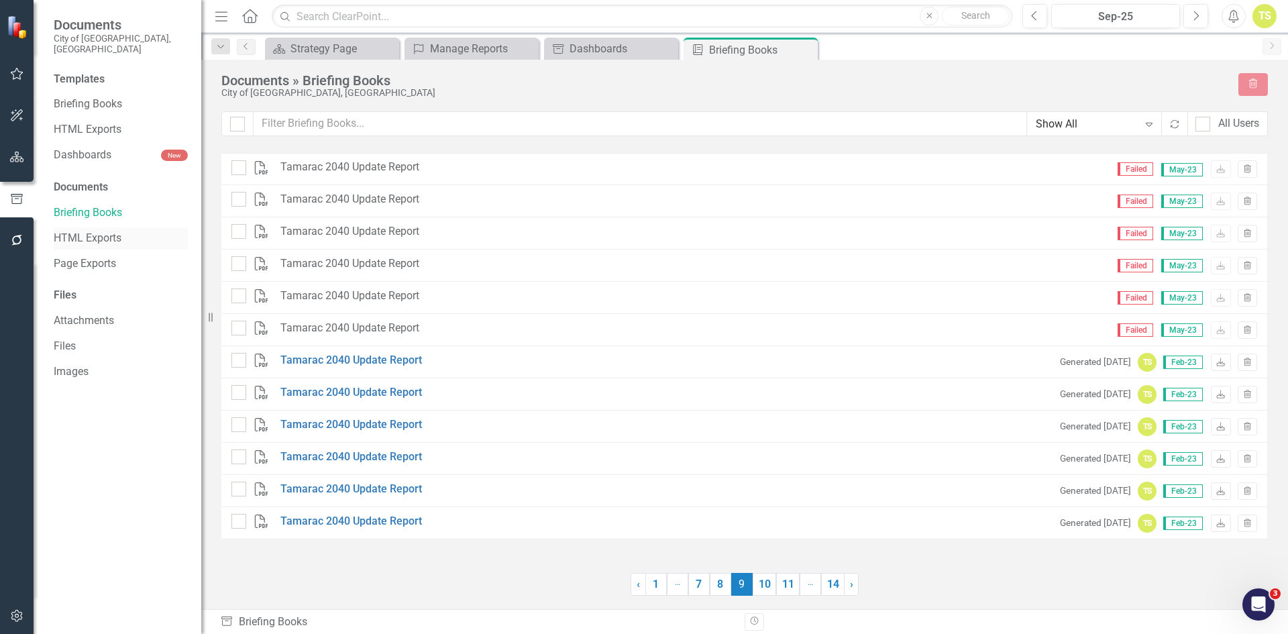
click at [92, 231] on link "HTML Exports" at bounding box center [121, 238] width 134 height 15
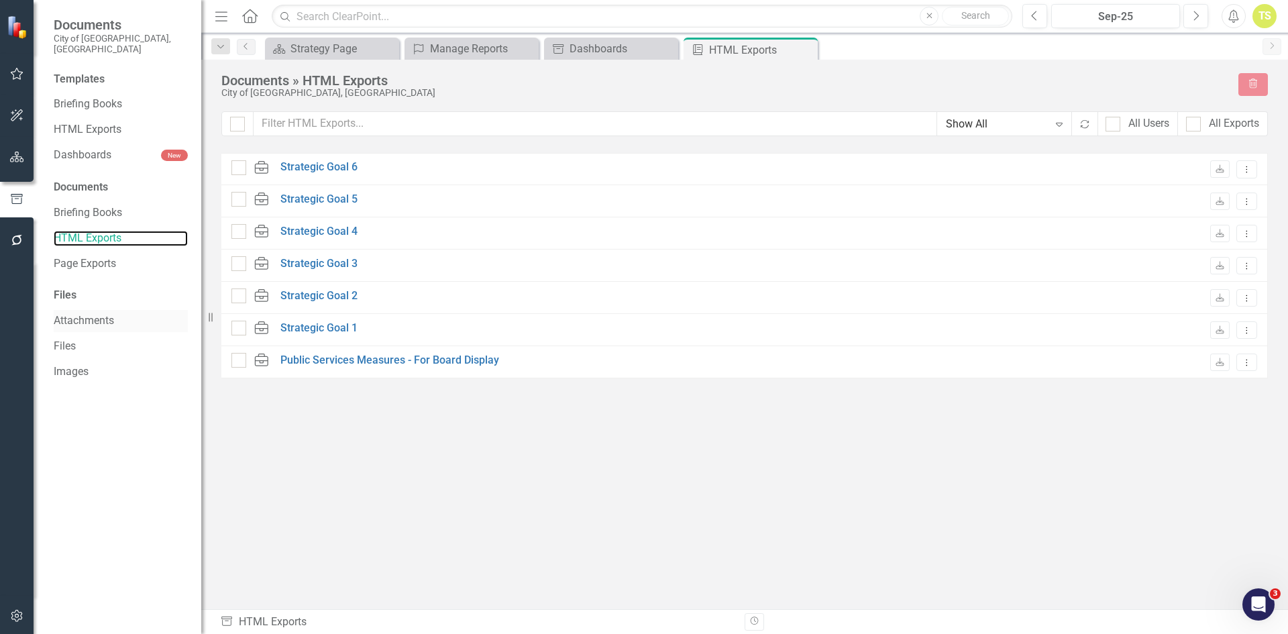
checkbox input "false"
click at [78, 313] on link "Attachments" at bounding box center [121, 320] width 134 height 15
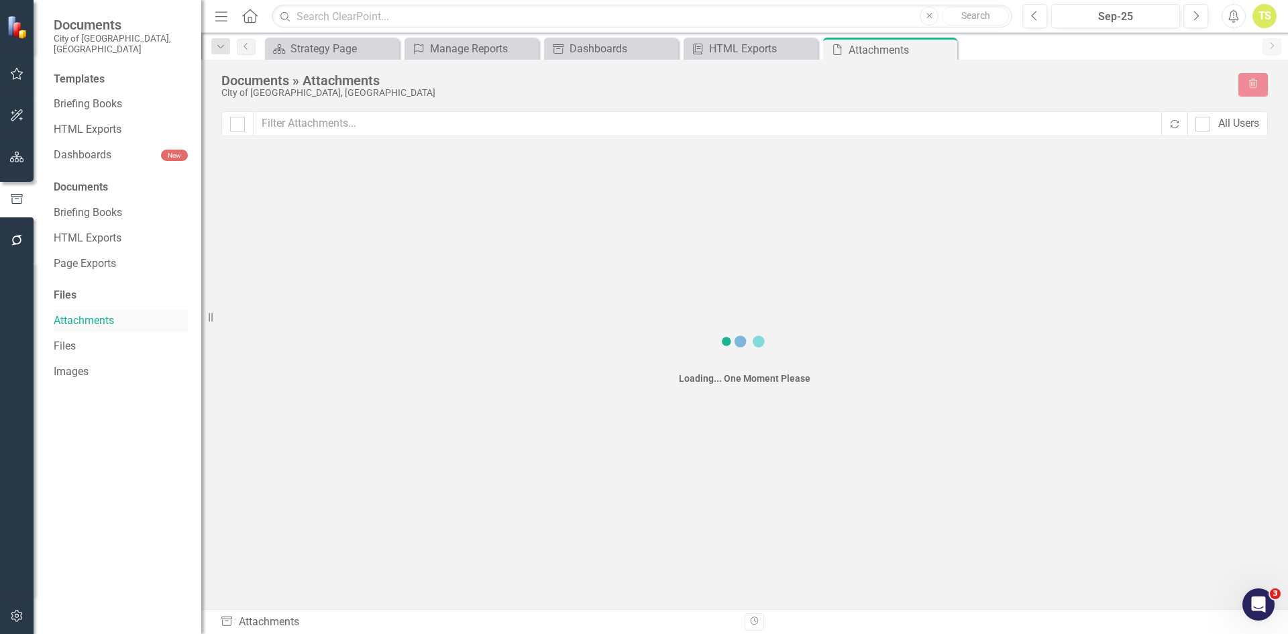
checkbox input "false"
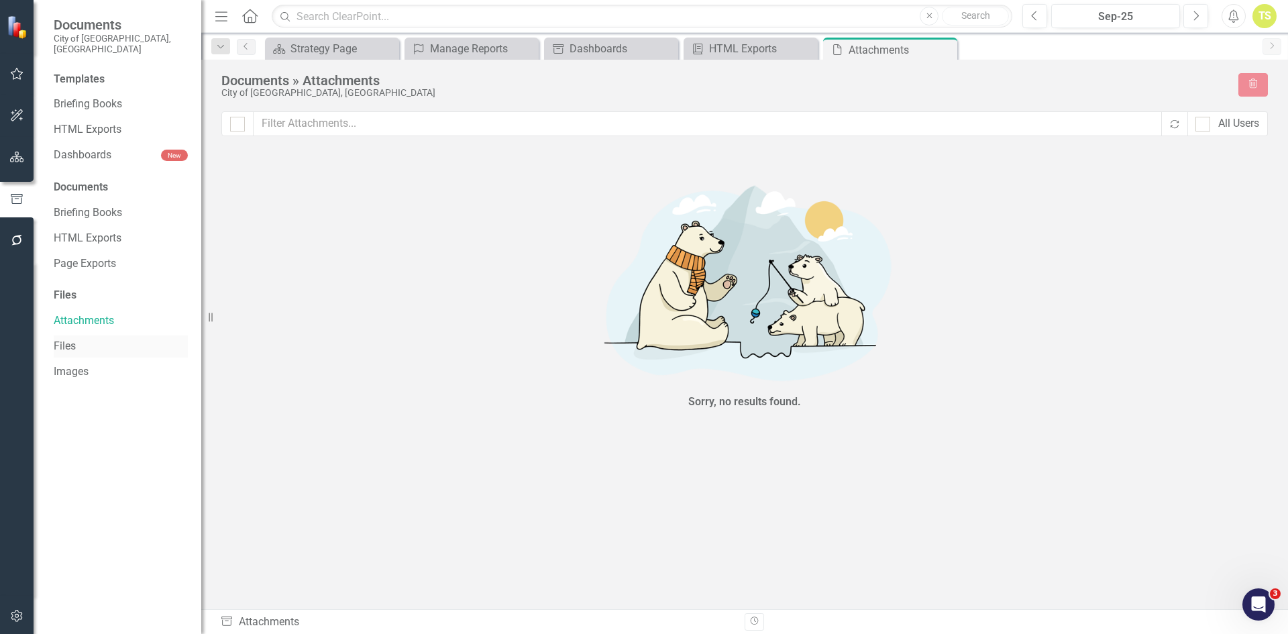
click at [59, 339] on link "Files" at bounding box center [121, 346] width 134 height 15
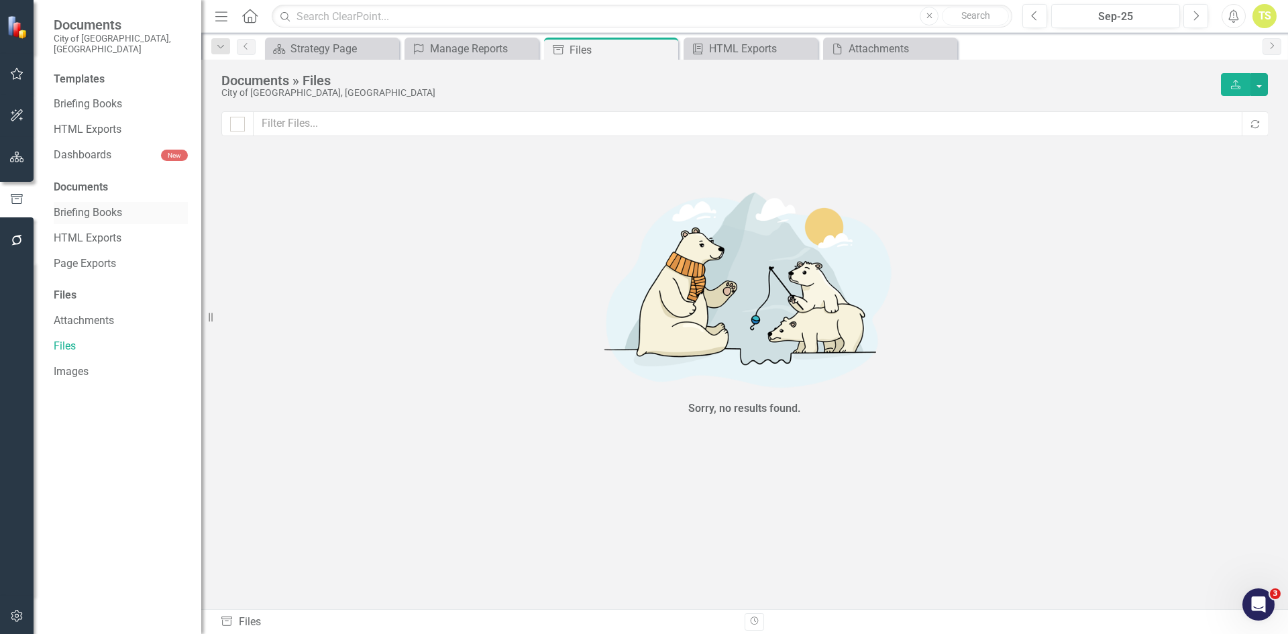
click at [84, 205] on link "Briefing Books" at bounding box center [121, 212] width 134 height 15
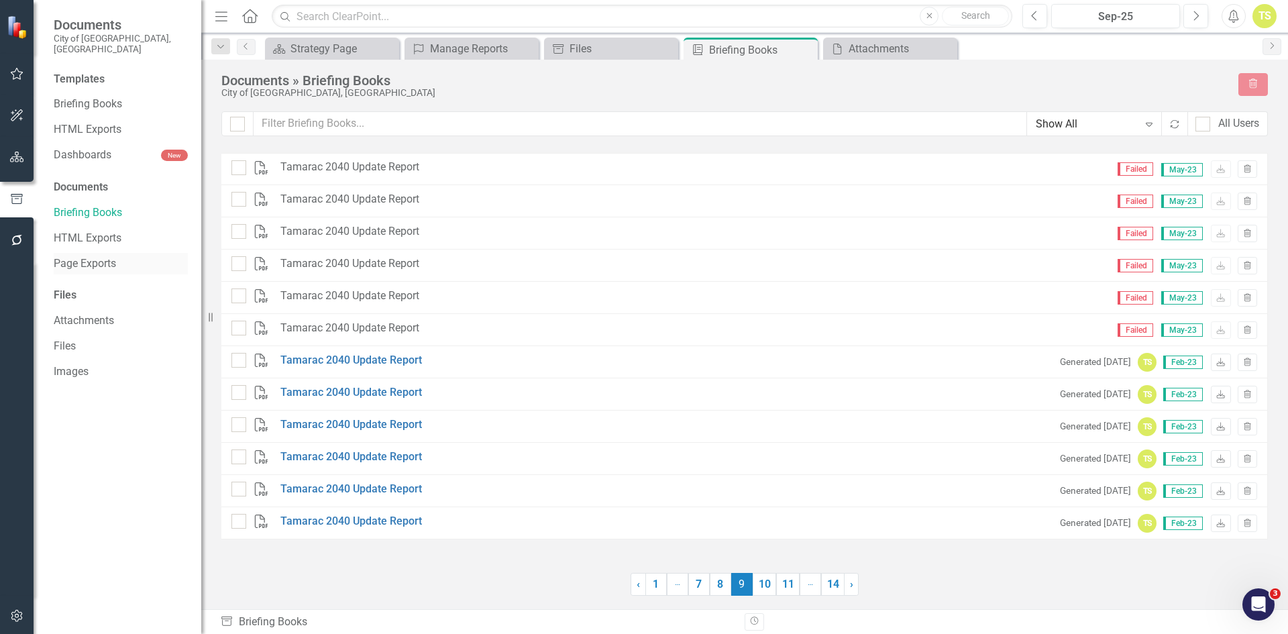
click at [79, 256] on link "Page Exports" at bounding box center [121, 263] width 134 height 15
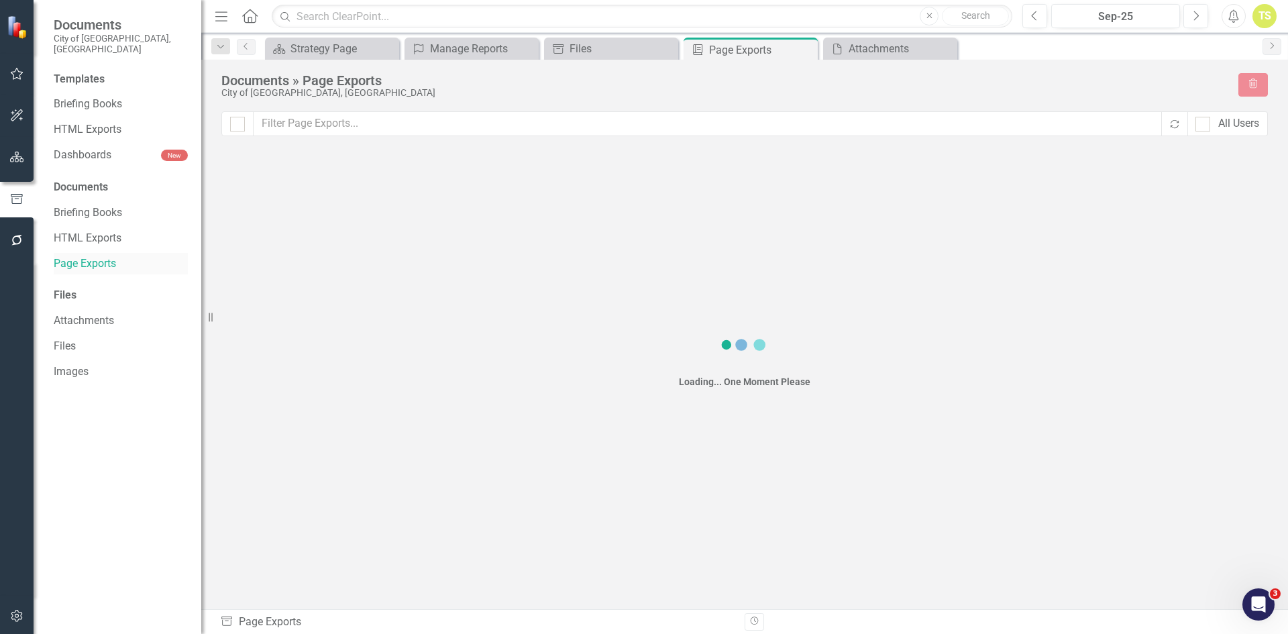
checkbox input "false"
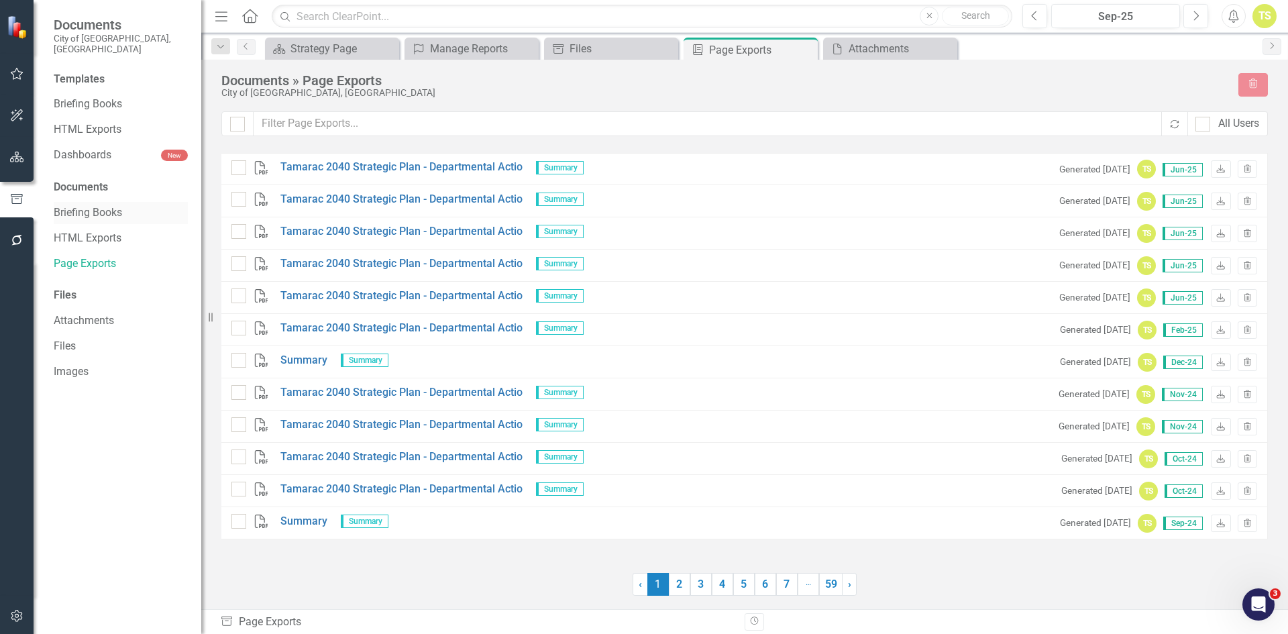
click at [83, 205] on link "Briefing Books" at bounding box center [121, 212] width 134 height 15
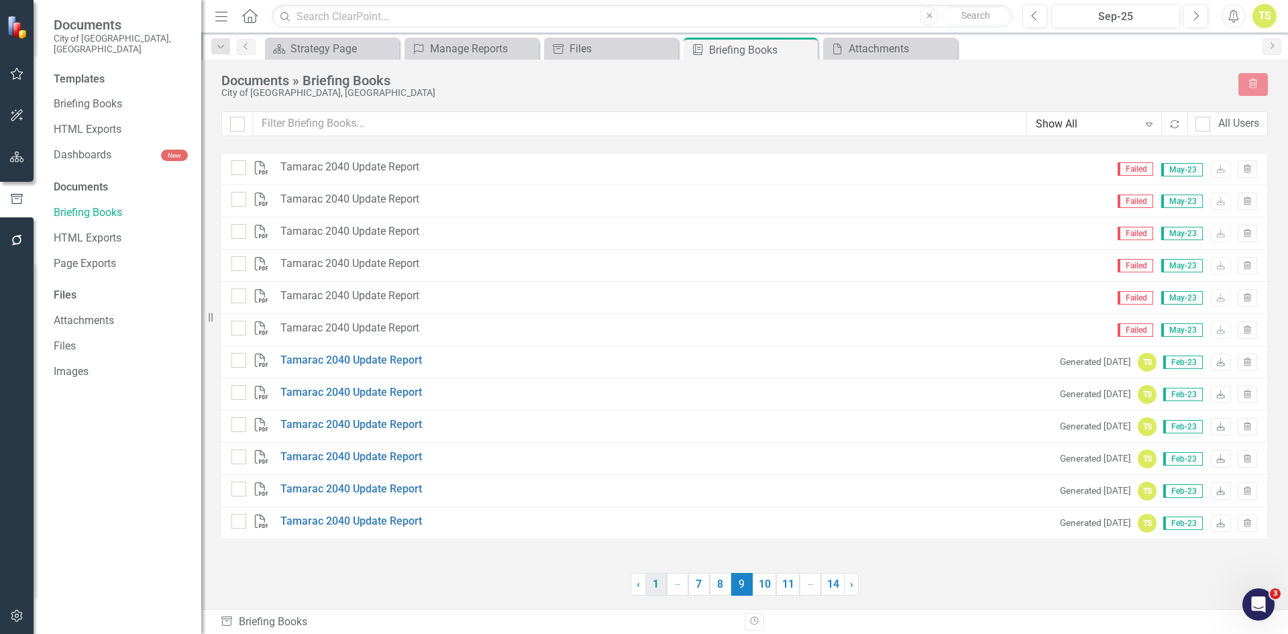
click at [651, 584] on link "1" at bounding box center [655, 584] width 21 height 23
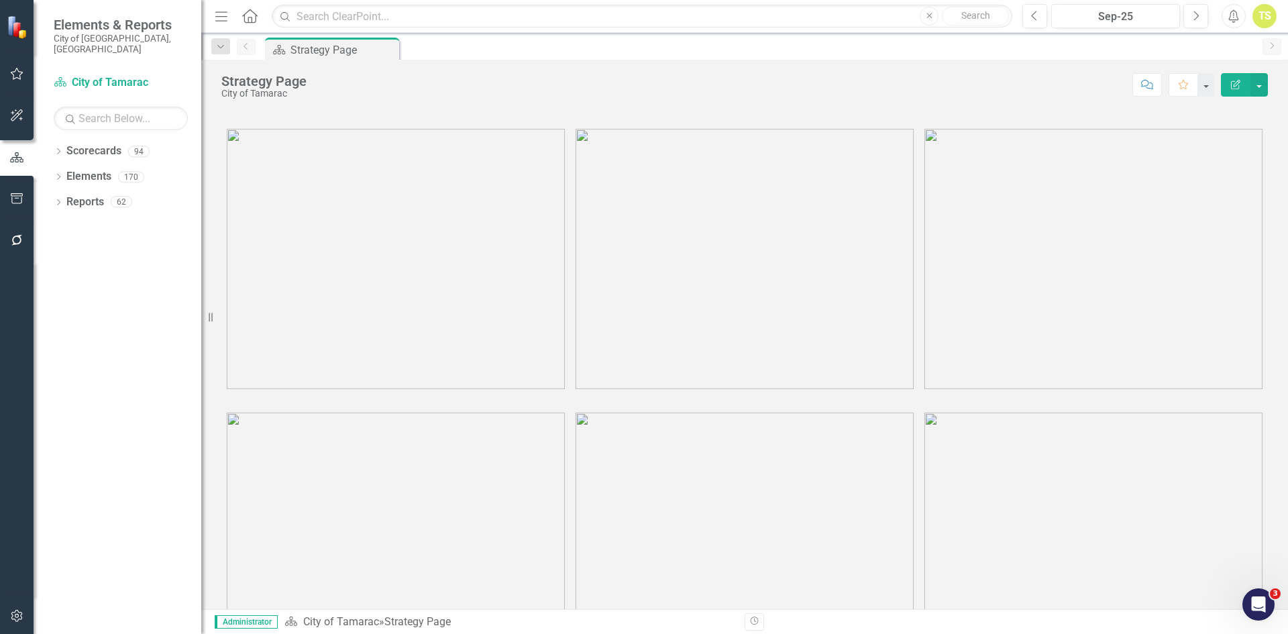
click at [337, 264] on img at bounding box center [396, 259] width 338 height 260
